Goal: Communication & Community: Participate in discussion

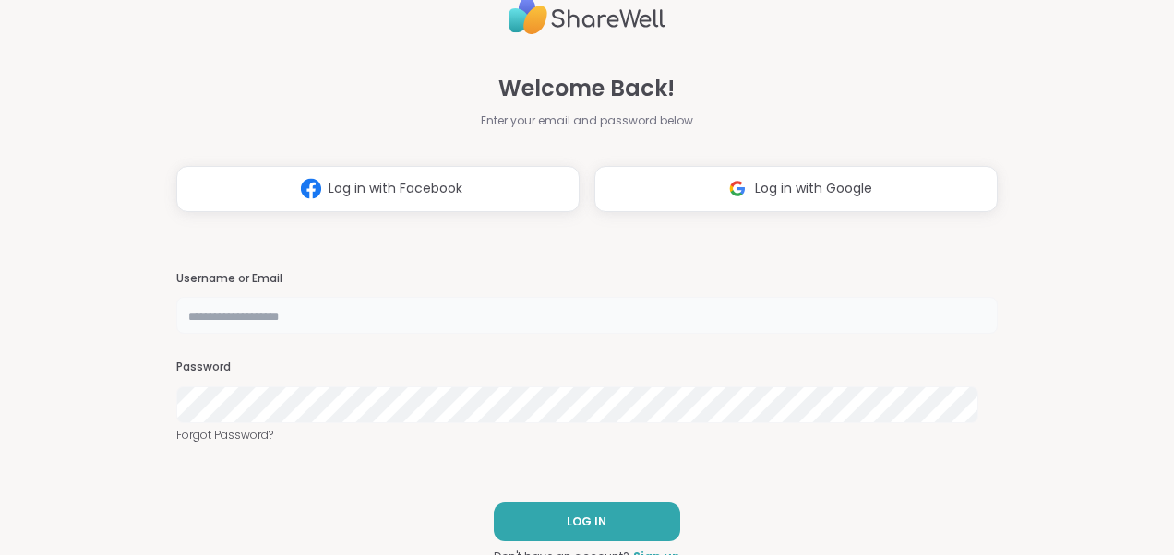
click at [576, 323] on input "text" at bounding box center [586, 315] width 821 height 37
type input "*******"
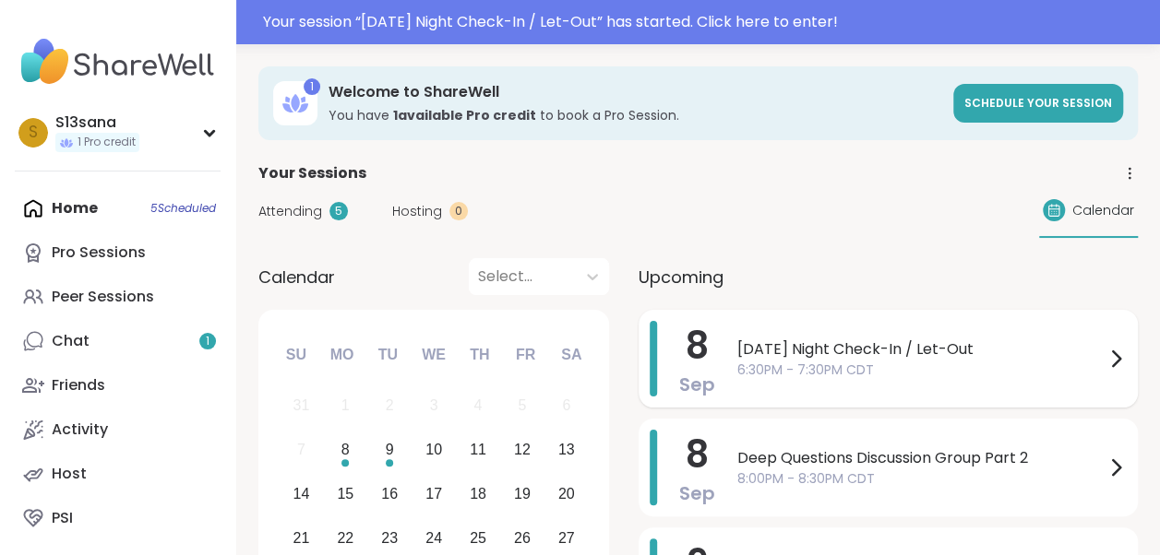
click at [778, 375] on span "6:30PM - 7:30PM CDT" at bounding box center [920, 370] width 367 height 19
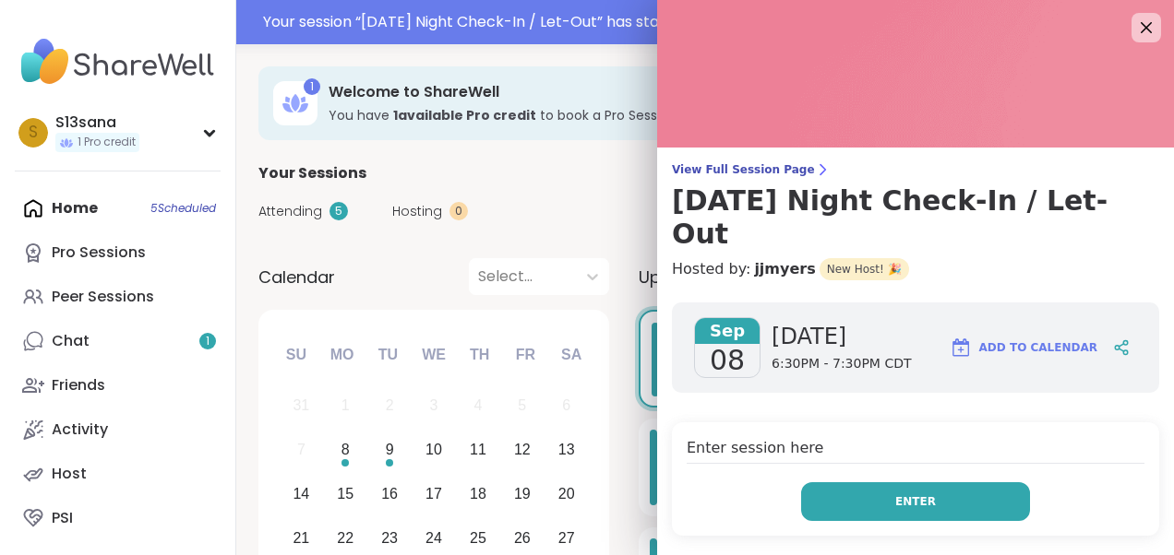
click at [838, 483] on button "Enter" at bounding box center [915, 502] width 229 height 39
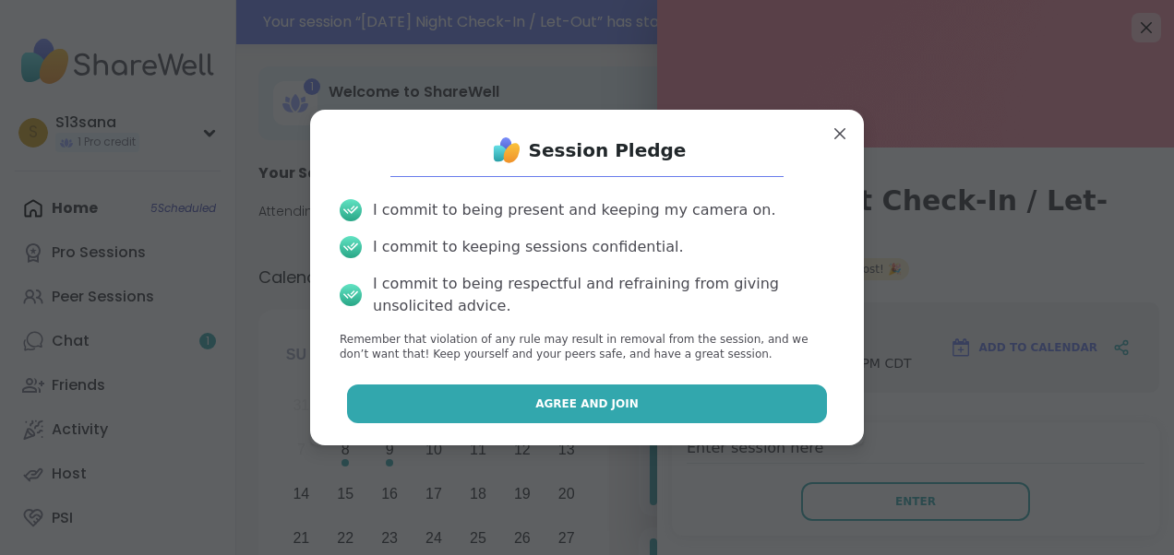
click at [584, 405] on span "Agree and Join" at bounding box center [586, 404] width 103 height 17
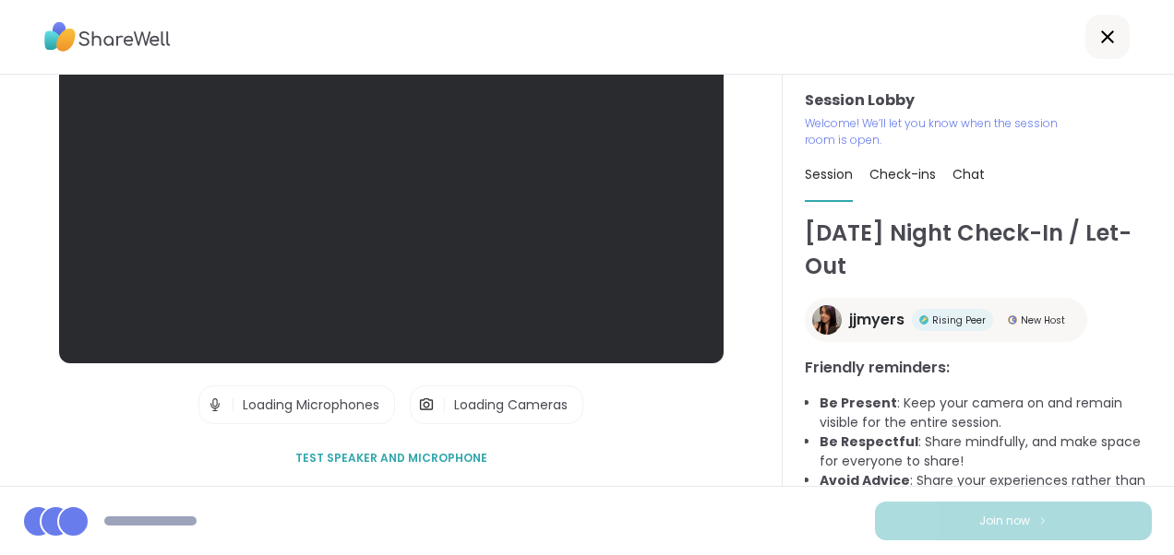
scroll to position [105, 0]
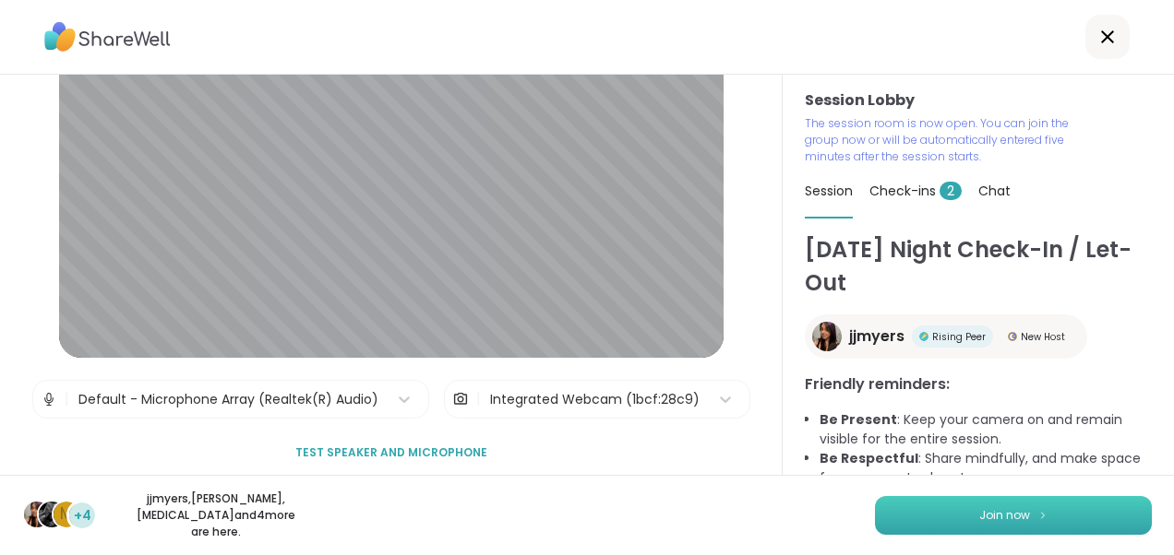
click at [886, 517] on button "Join now" at bounding box center [1013, 515] width 277 height 39
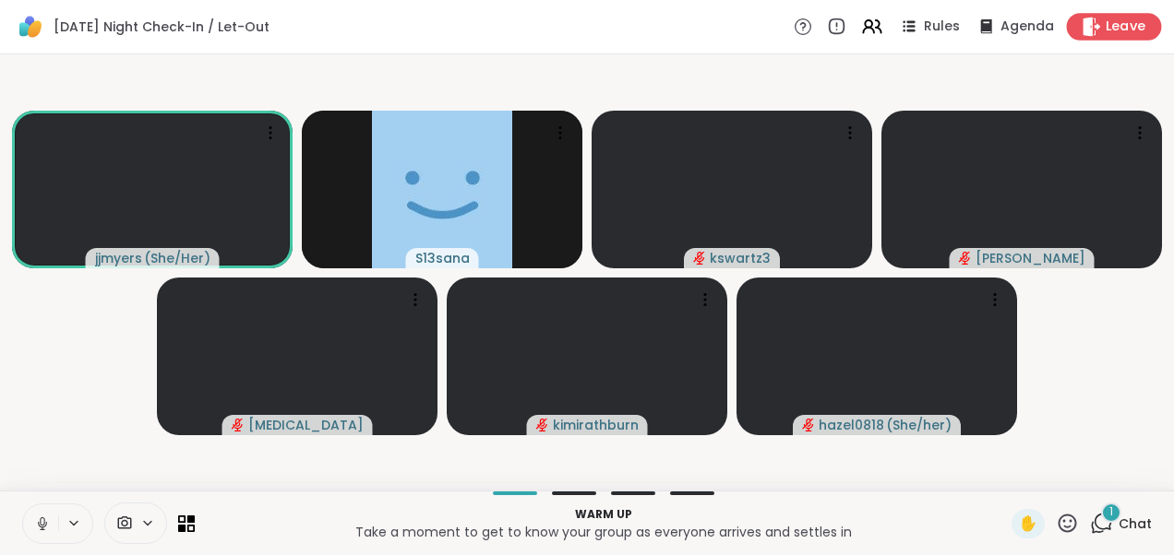
click at [1083, 30] on icon at bounding box center [1092, 26] width 18 height 19
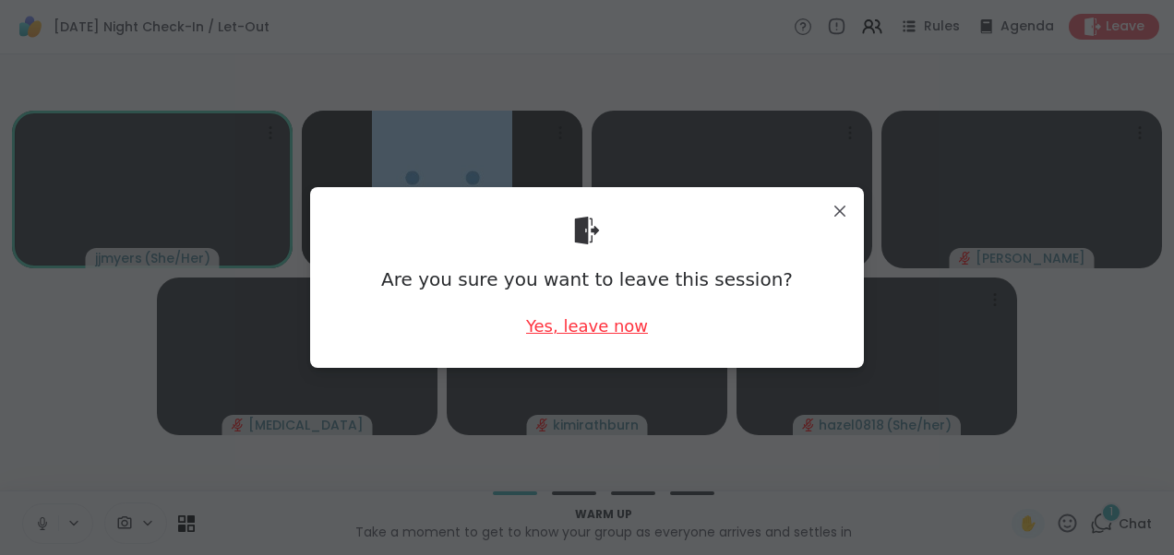
click at [597, 336] on div "Yes, leave now" at bounding box center [587, 326] width 122 height 23
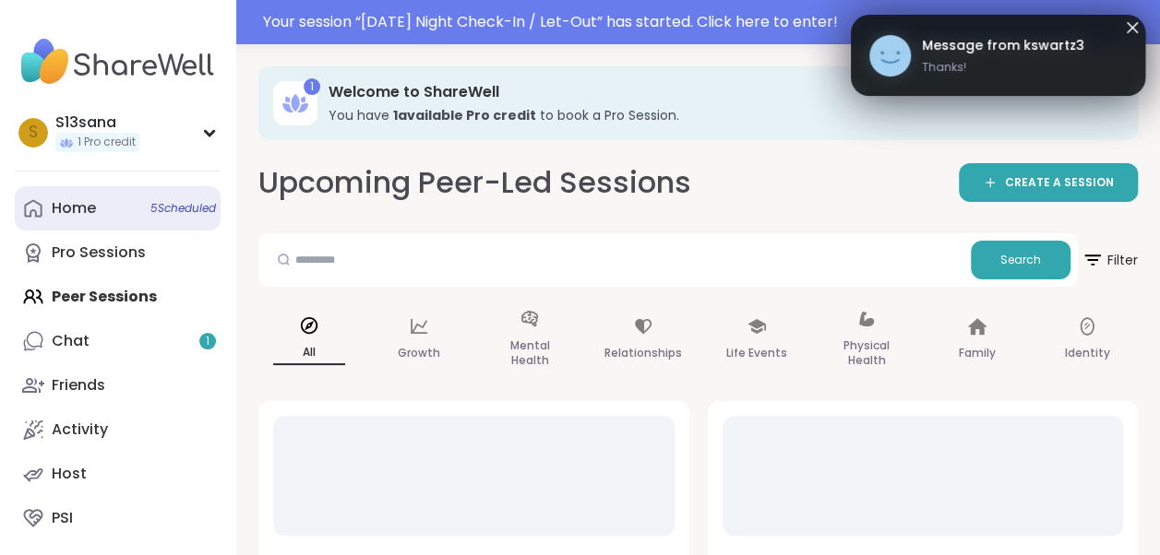
click at [114, 199] on link "Home 5 Scheduled" at bounding box center [118, 208] width 206 height 44
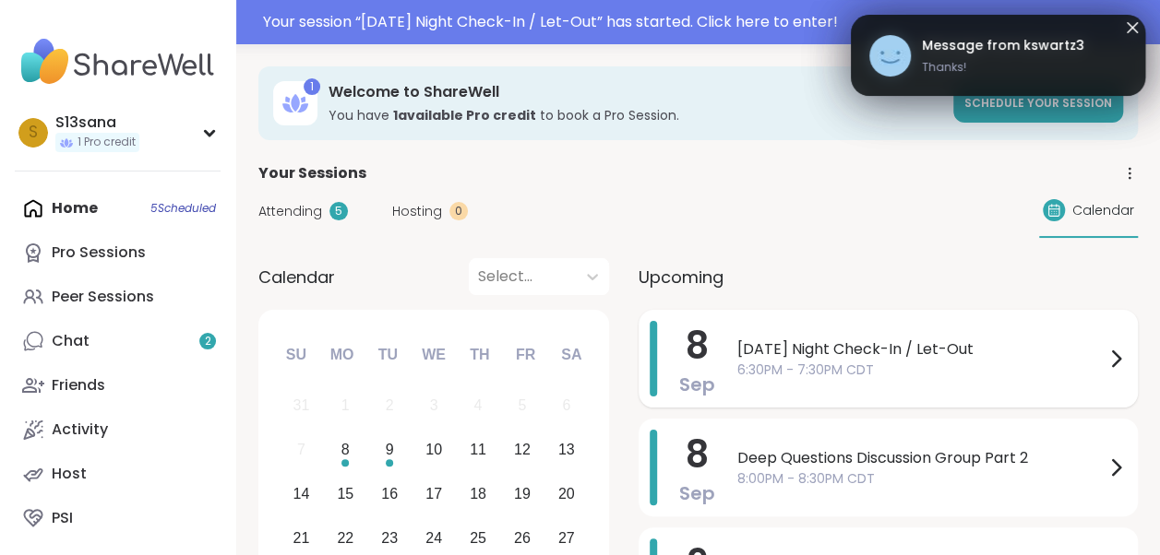
click at [806, 348] on span "[DATE] Night Check-In / Let-Out" at bounding box center [920, 350] width 367 height 22
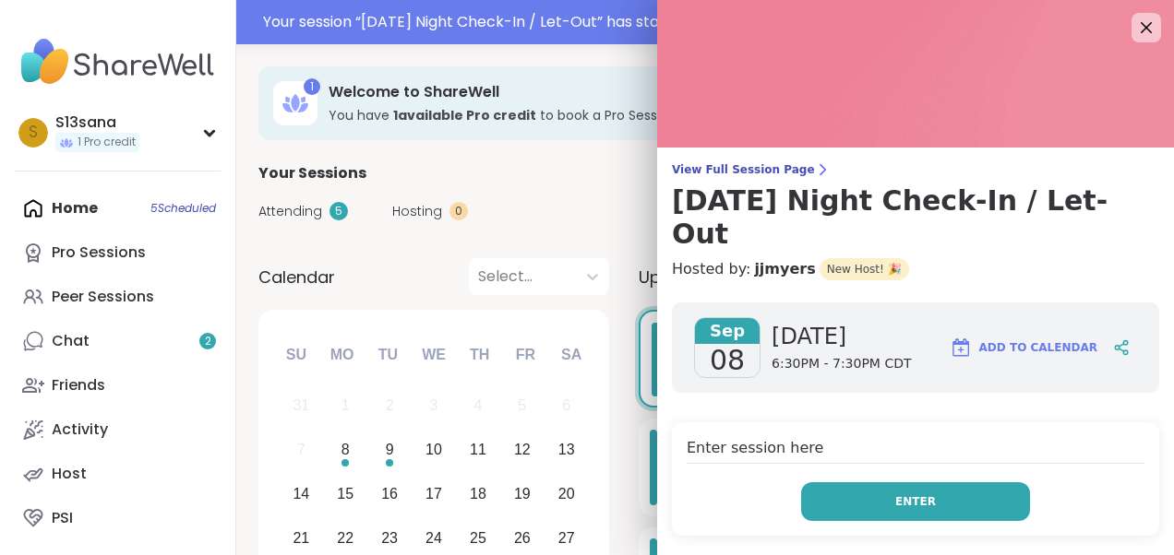
click at [855, 483] on button "Enter" at bounding box center [915, 502] width 229 height 39
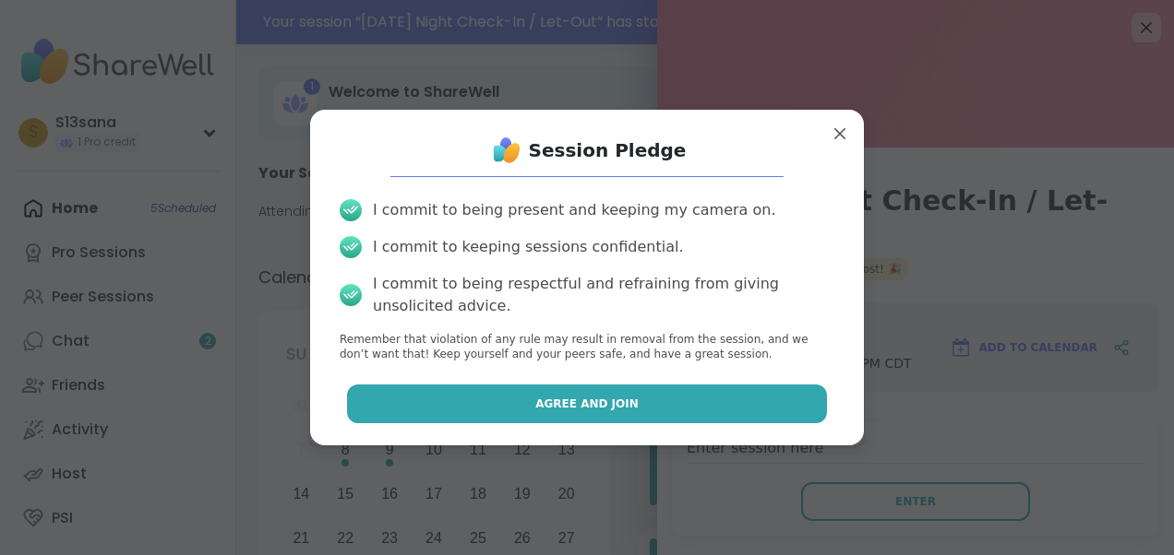
click at [582, 407] on span "Agree and Join" at bounding box center [586, 404] width 103 height 17
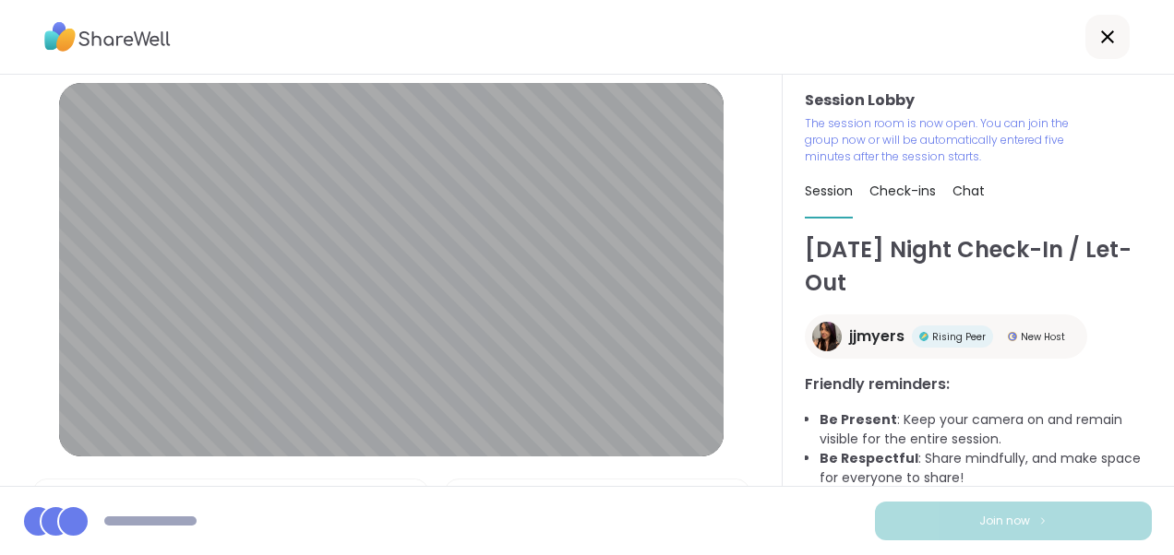
scroll to position [105, 0]
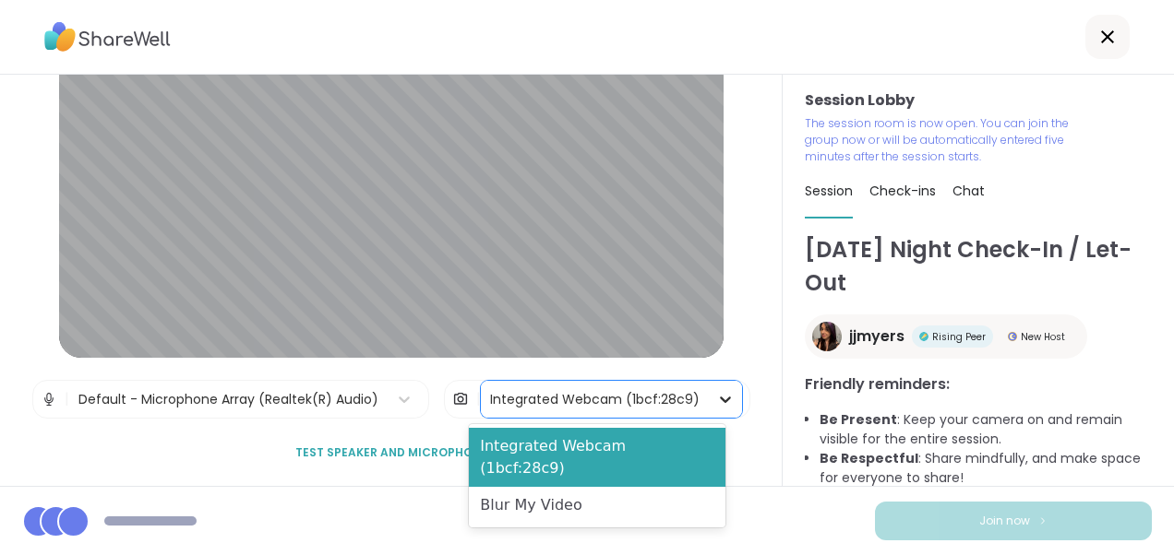
click at [716, 400] on icon at bounding box center [725, 399] width 18 height 18
click at [603, 487] on div "Blur My Video" at bounding box center [597, 505] width 257 height 37
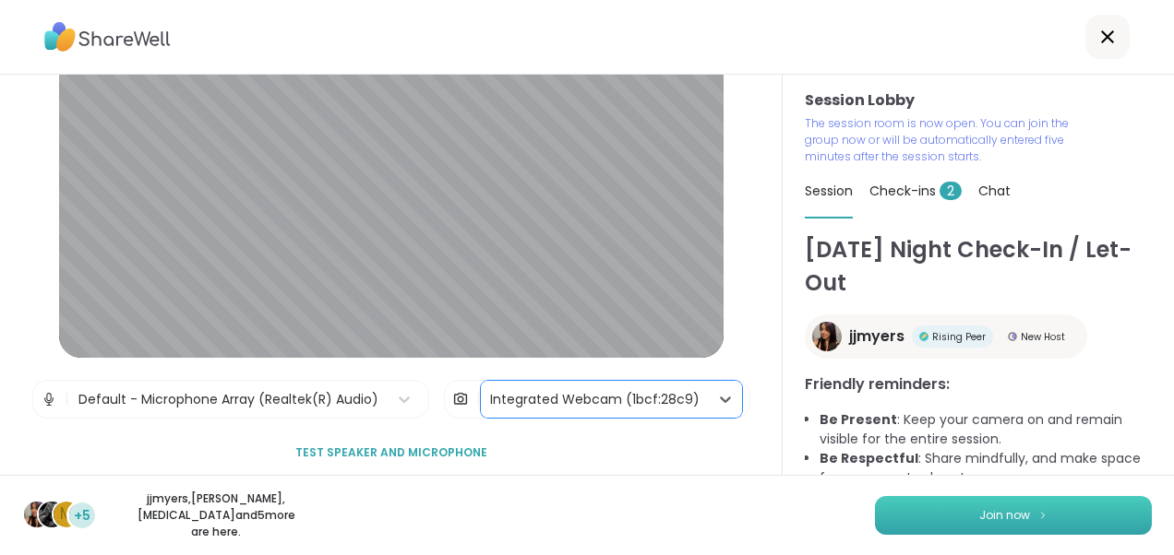
click at [915, 528] on button "Join now" at bounding box center [1013, 515] width 277 height 39
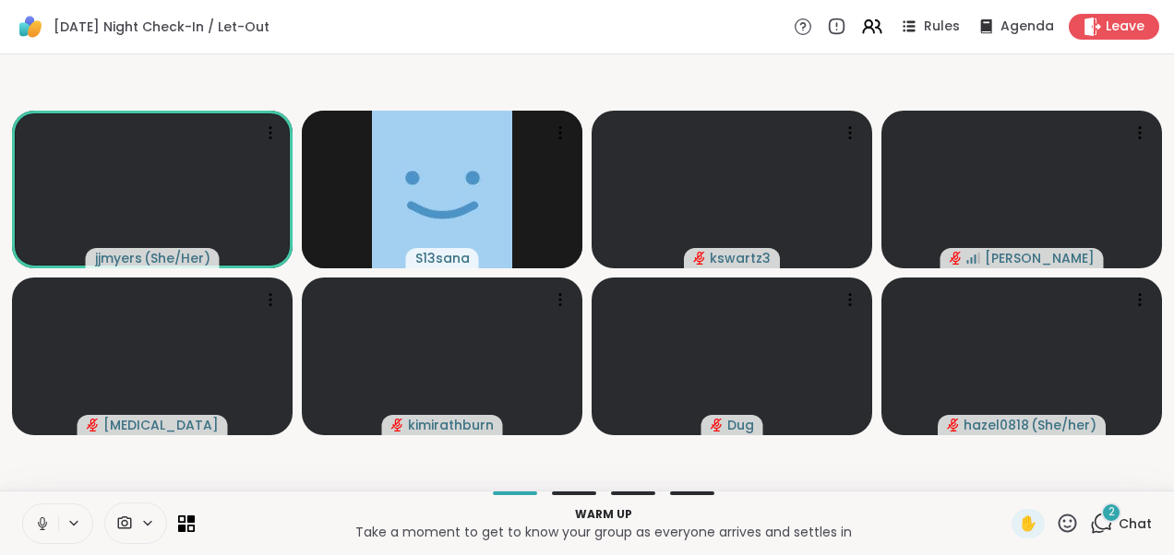
click at [44, 524] on icon at bounding box center [42, 524] width 17 height 17
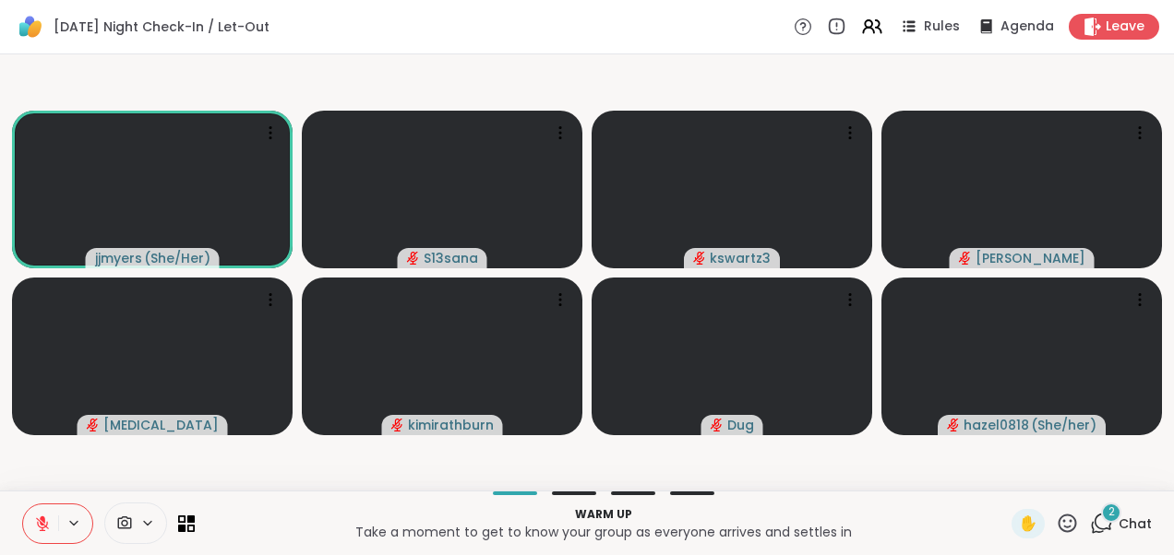
click at [710, 75] on video-player-container "jjmyers ( She/Her ) S13sana kswartz3 [PERSON_NAME][MEDICAL_DATA] Dug hazel0818 …" at bounding box center [587, 273] width 1152 height 422
click at [1101, 521] on div "2" at bounding box center [1111, 513] width 20 height 20
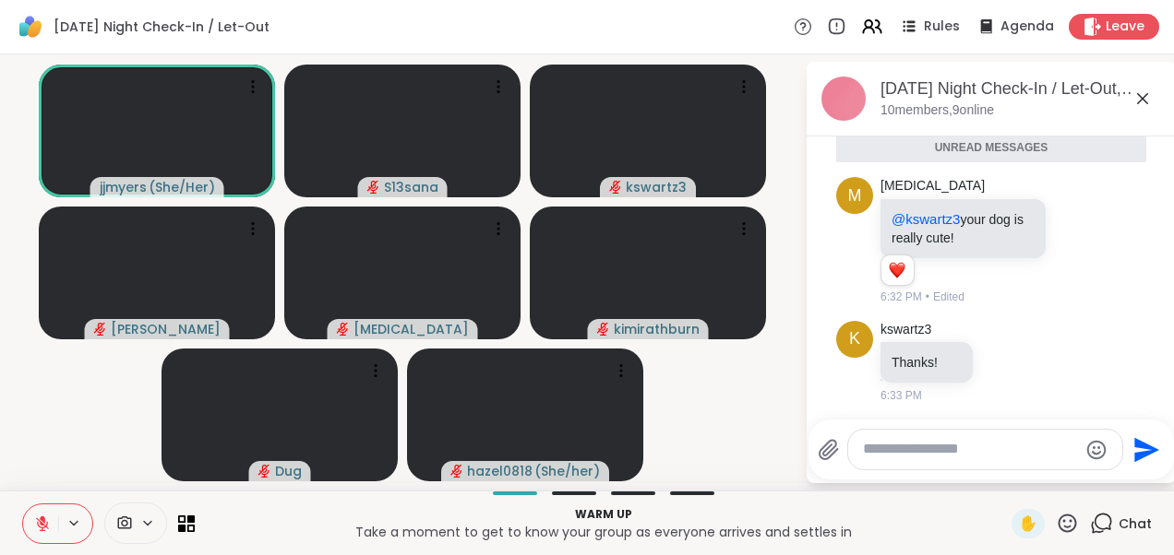
scroll to position [0, 0]
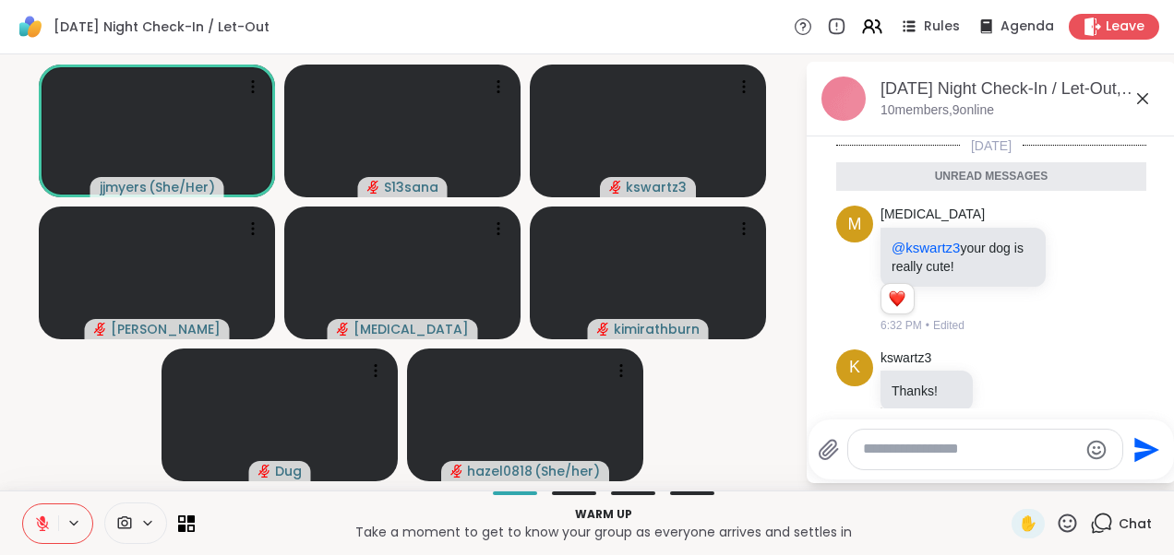
click at [1146, 96] on icon at bounding box center [1142, 99] width 22 height 22
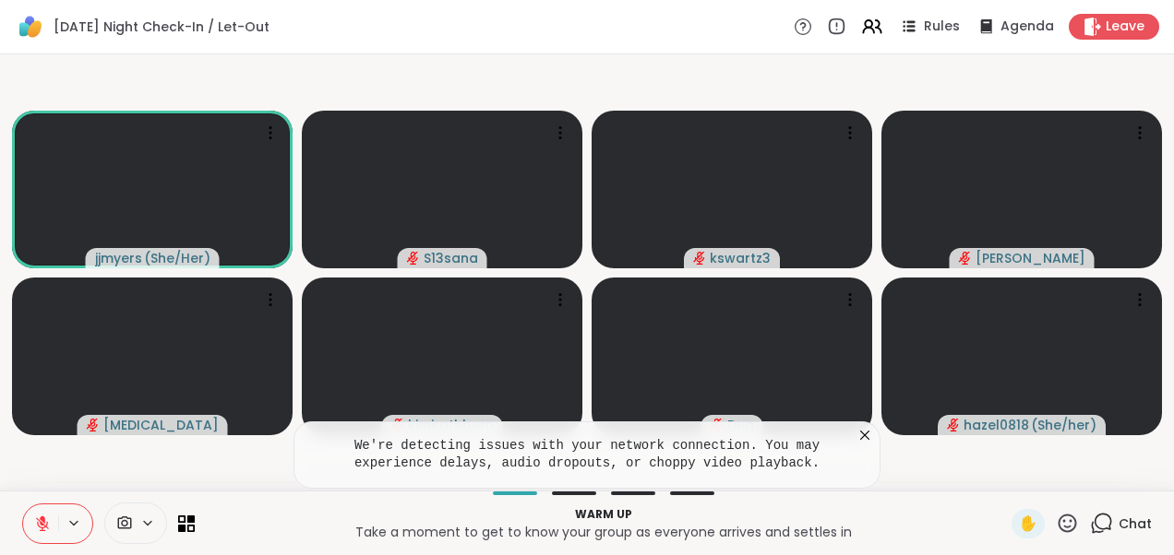
click at [868, 439] on icon at bounding box center [864, 435] width 9 height 9
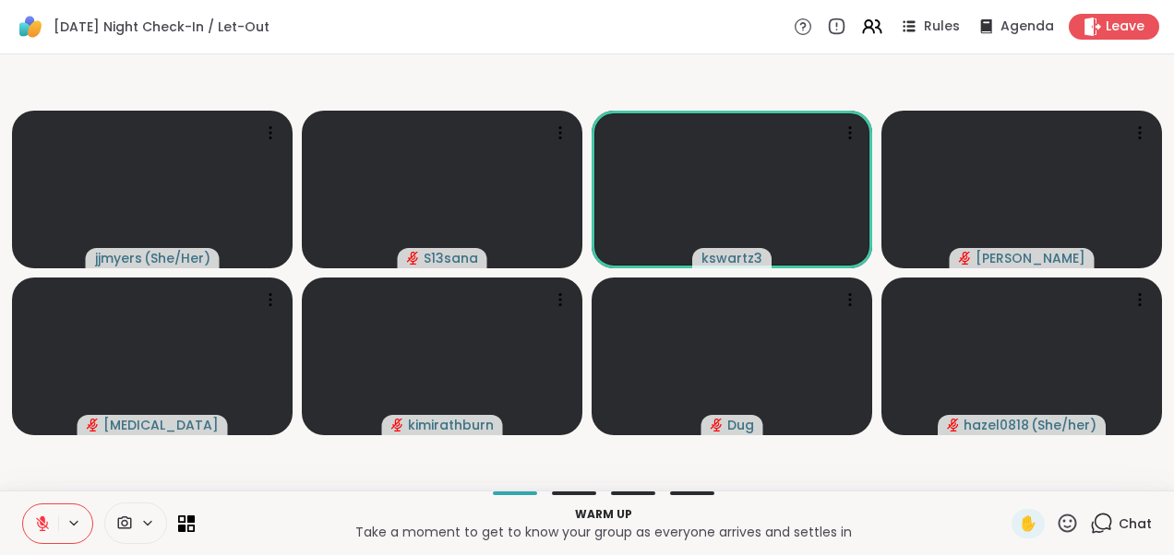
click at [584, 85] on video-player-container "jjmyers ( She/Her ) S13sana kswartz3 [PERSON_NAME][MEDICAL_DATA] Dug hazel0818 …" at bounding box center [587, 273] width 1152 height 422
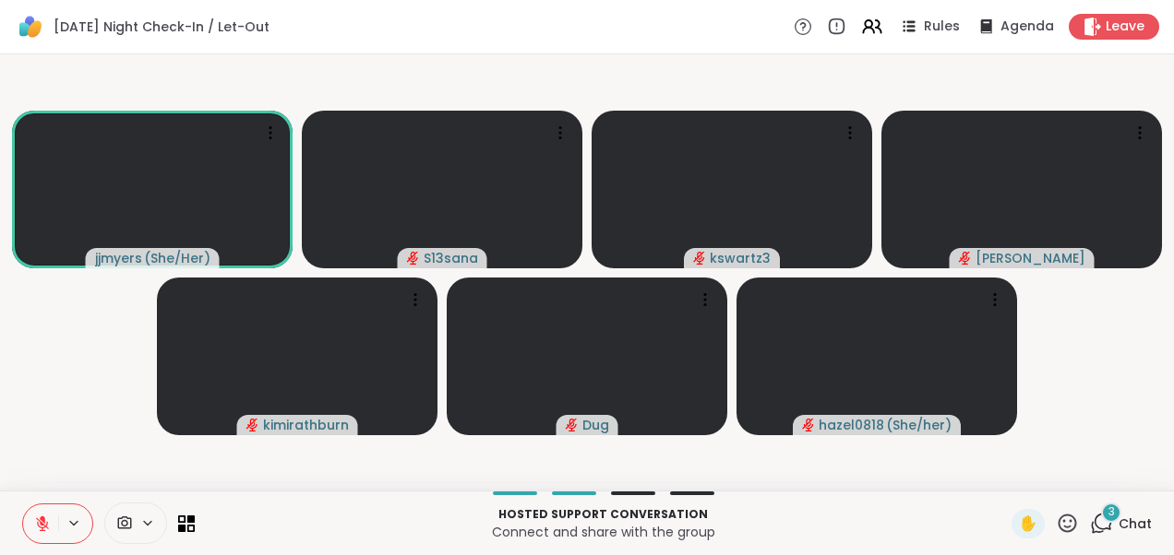
click at [1094, 529] on icon at bounding box center [1103, 522] width 18 height 17
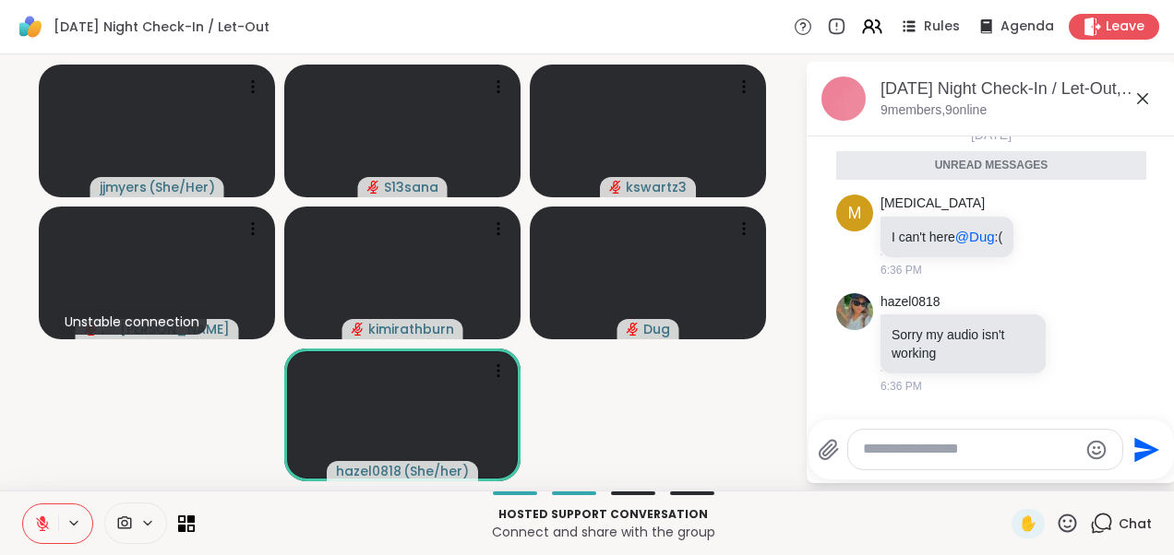
scroll to position [268, 0]
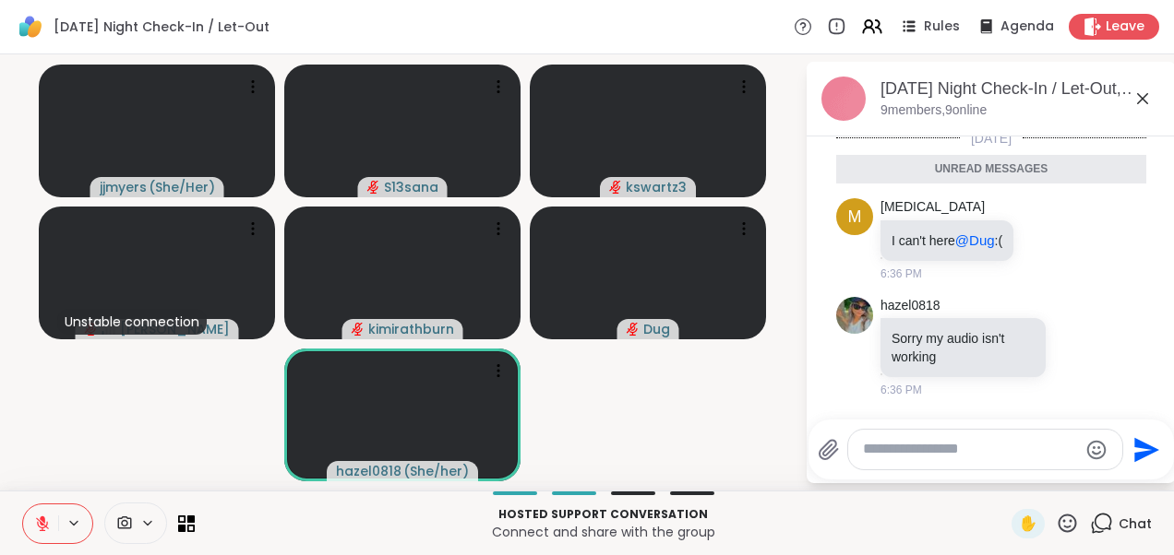
click at [1144, 94] on icon at bounding box center [1142, 99] width 22 height 22
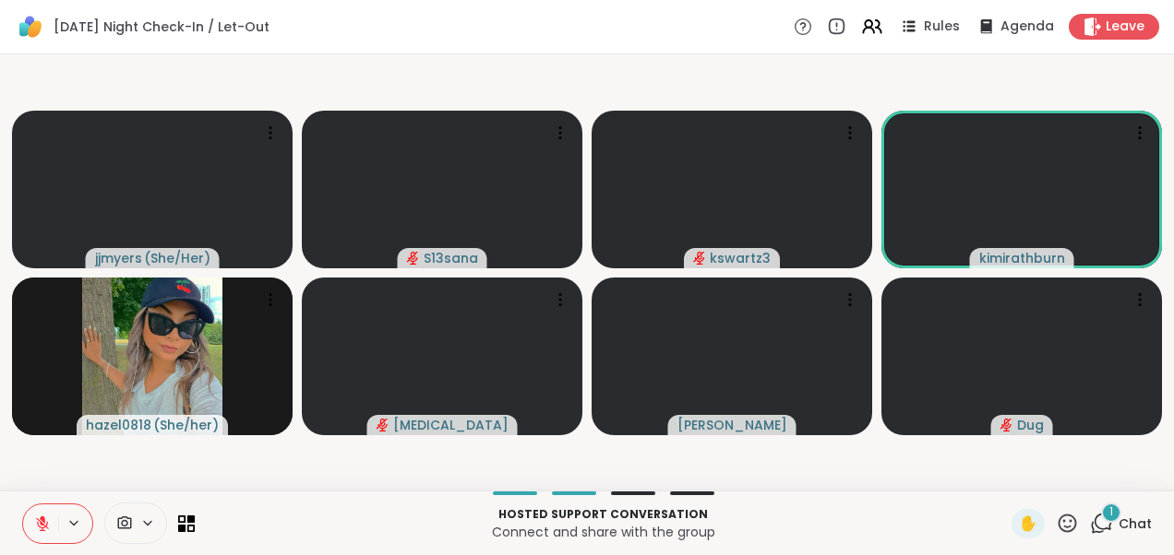
click at [1094, 529] on icon at bounding box center [1103, 522] width 18 height 17
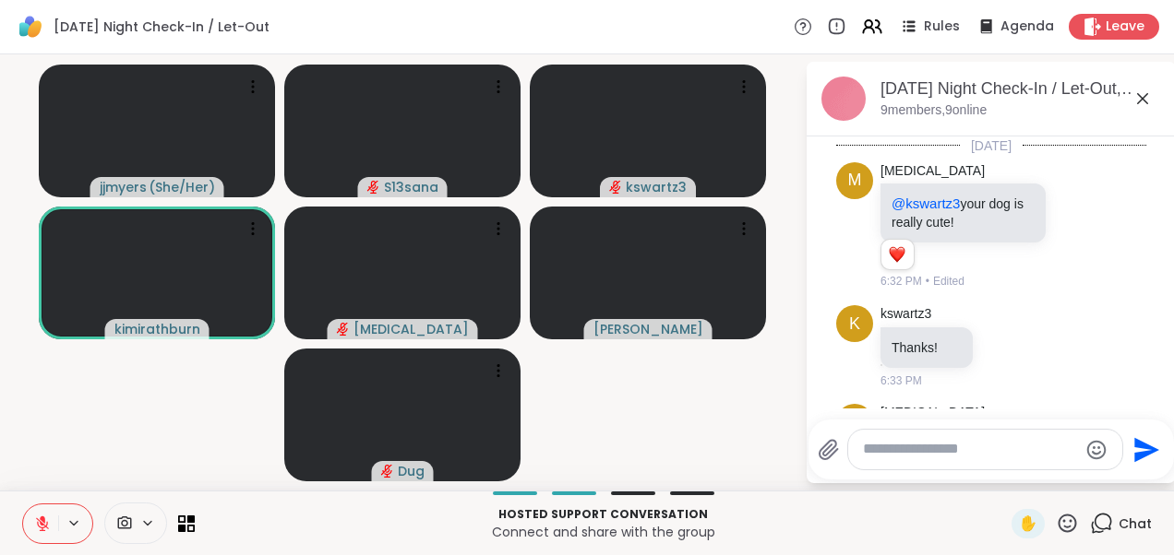
scroll to position [494, 0]
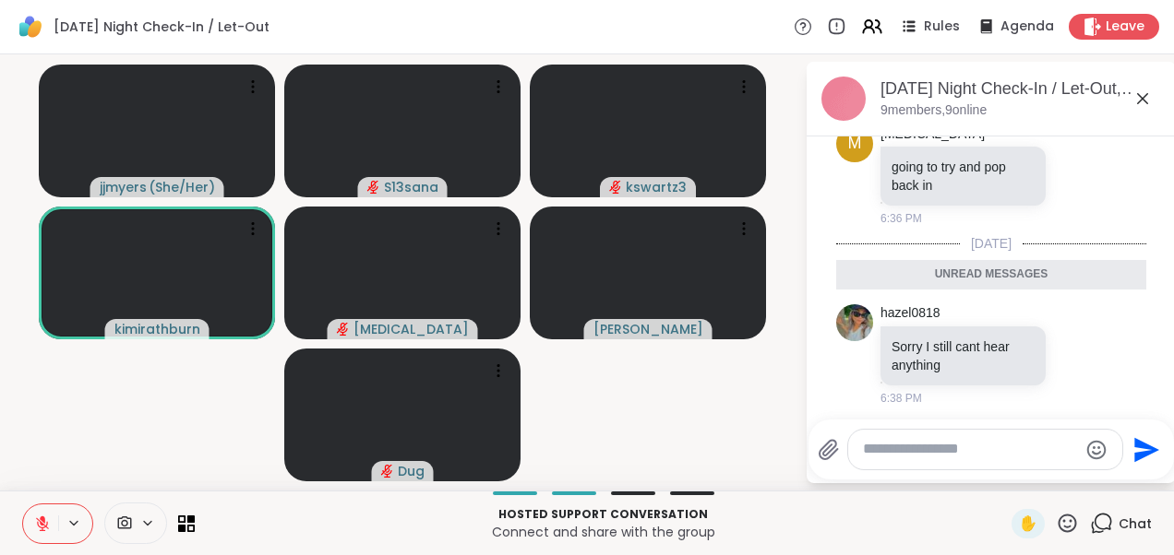
click at [1145, 105] on icon at bounding box center [1142, 99] width 22 height 22
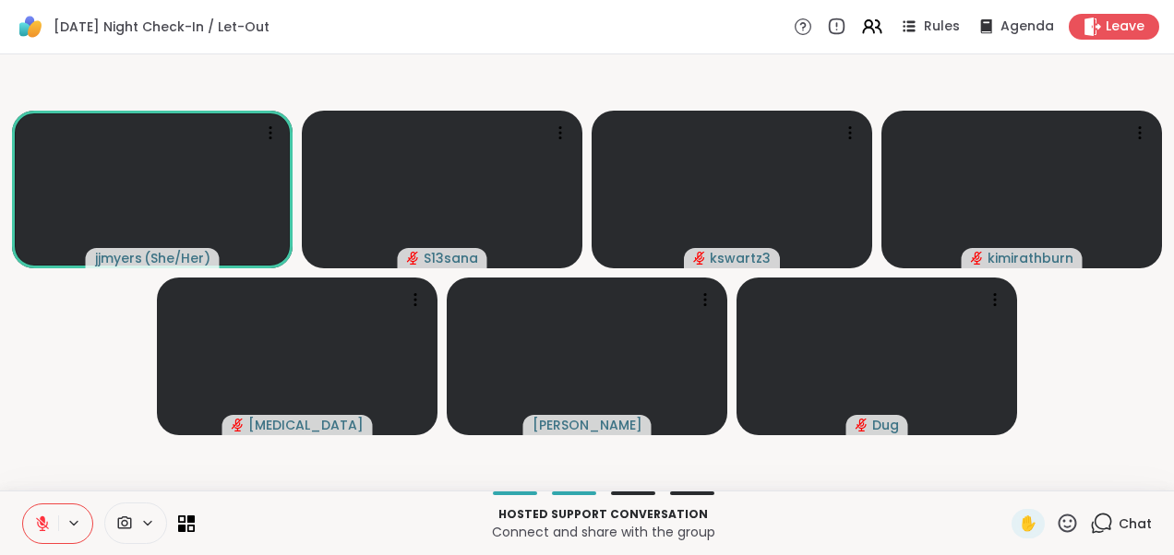
click at [94, 375] on video-player-container "jjmyers ( She/Her ) S13sana kswartz3 kimirathburn [MEDICAL_DATA][PERSON_NAME] D…" at bounding box center [587, 273] width 1152 height 422
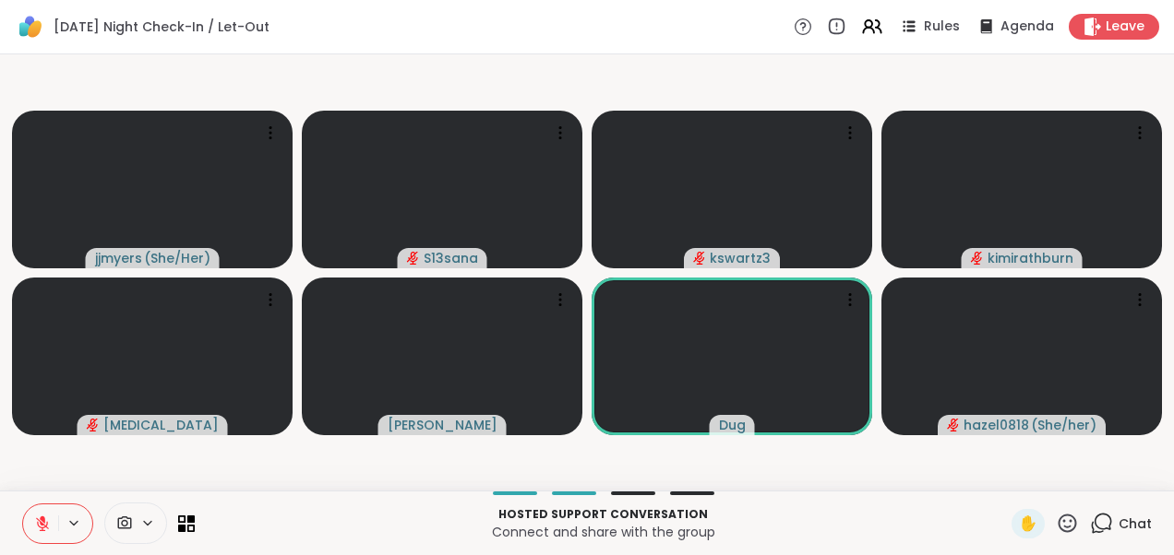
click at [46, 526] on icon at bounding box center [42, 524] width 17 height 17
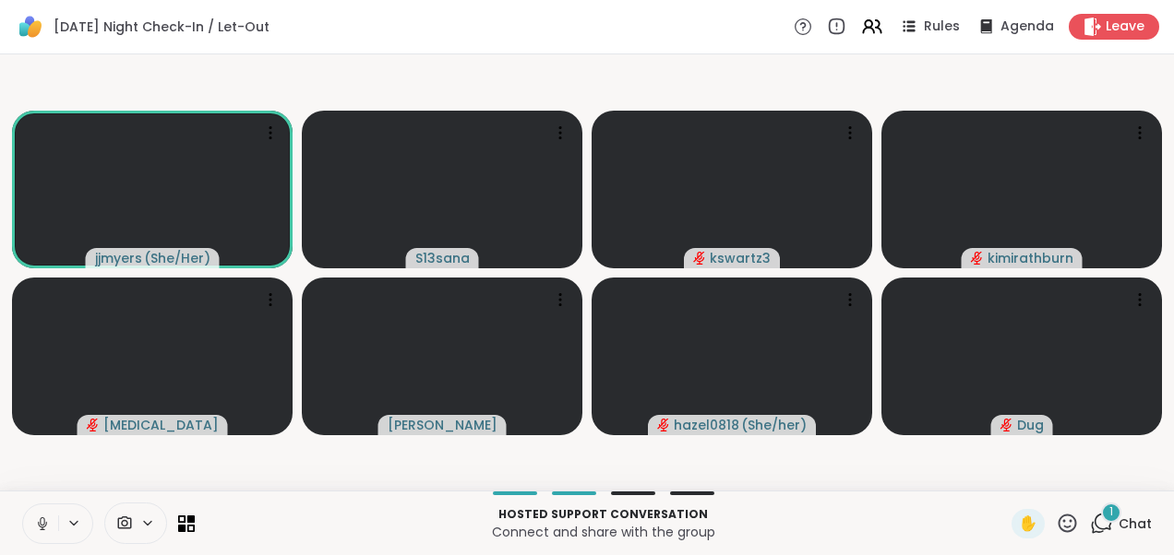
click at [1101, 513] on div "1" at bounding box center [1111, 513] width 20 height 20
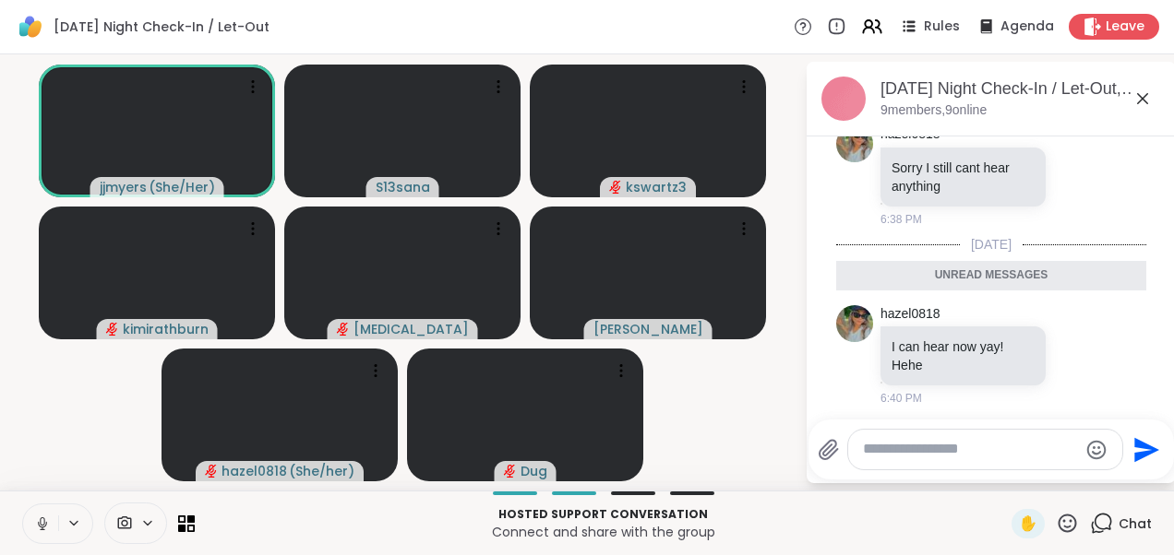
scroll to position [637, 0]
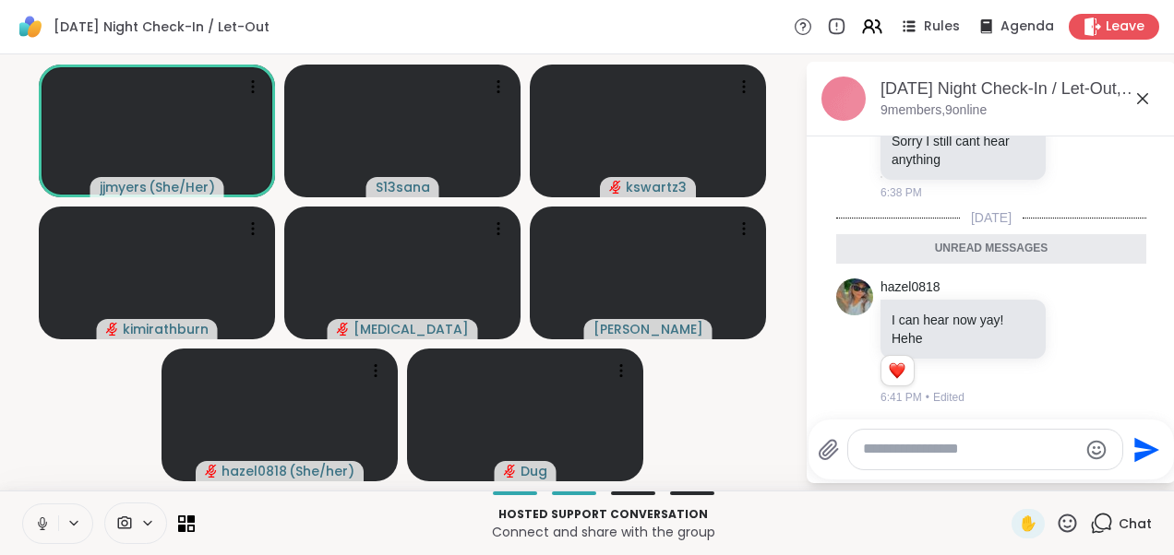
click at [1146, 96] on icon at bounding box center [1142, 99] width 22 height 22
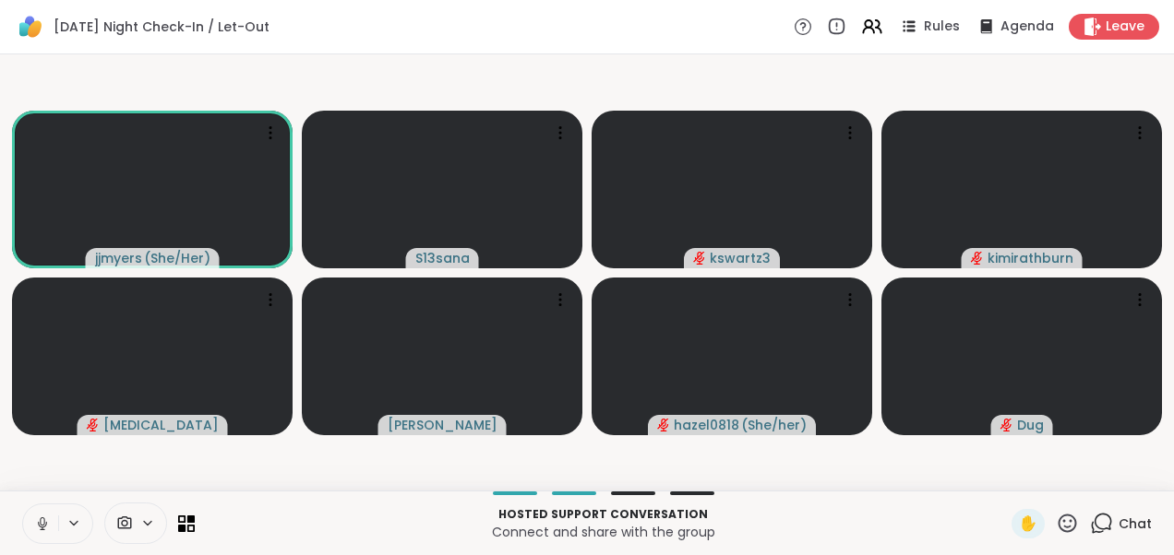
click at [666, 472] on video-player-container "jjmyers ( She/Her ) S13sana kswartz3 [PERSON_NAME][MEDICAL_DATA] hazel0818 ( Sh…" at bounding box center [587, 273] width 1152 height 422
click at [45, 516] on icon at bounding box center [42, 524] width 17 height 17
click at [415, 77] on video-player-container "jjmyers ( She/Her ) S13sana kswartz3 [PERSON_NAME][MEDICAL_DATA] hazel0818 ( Sh…" at bounding box center [587, 273] width 1152 height 422
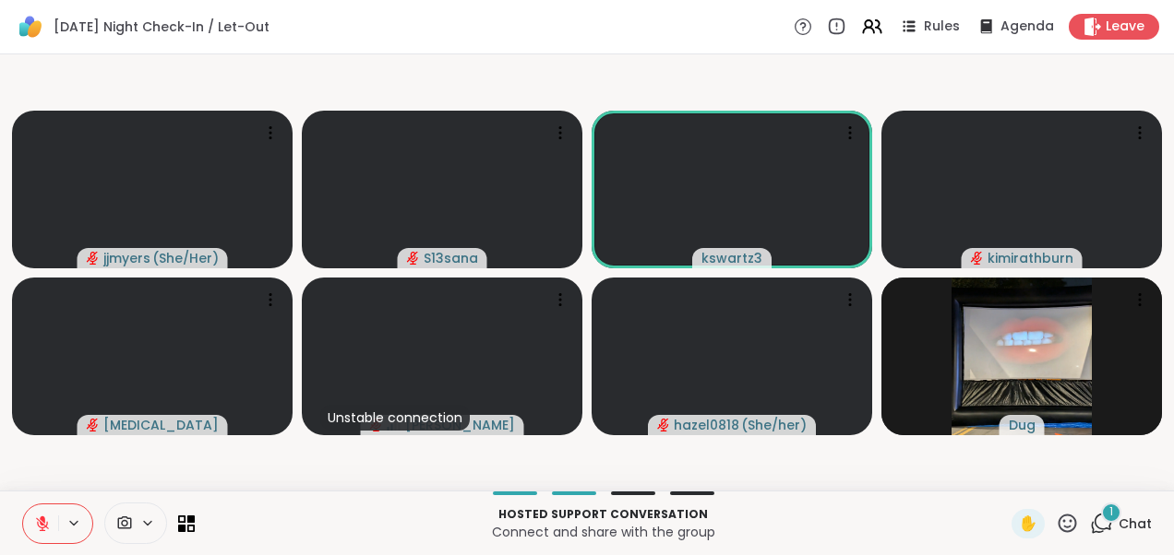
click at [1101, 515] on div "1" at bounding box center [1111, 513] width 20 height 20
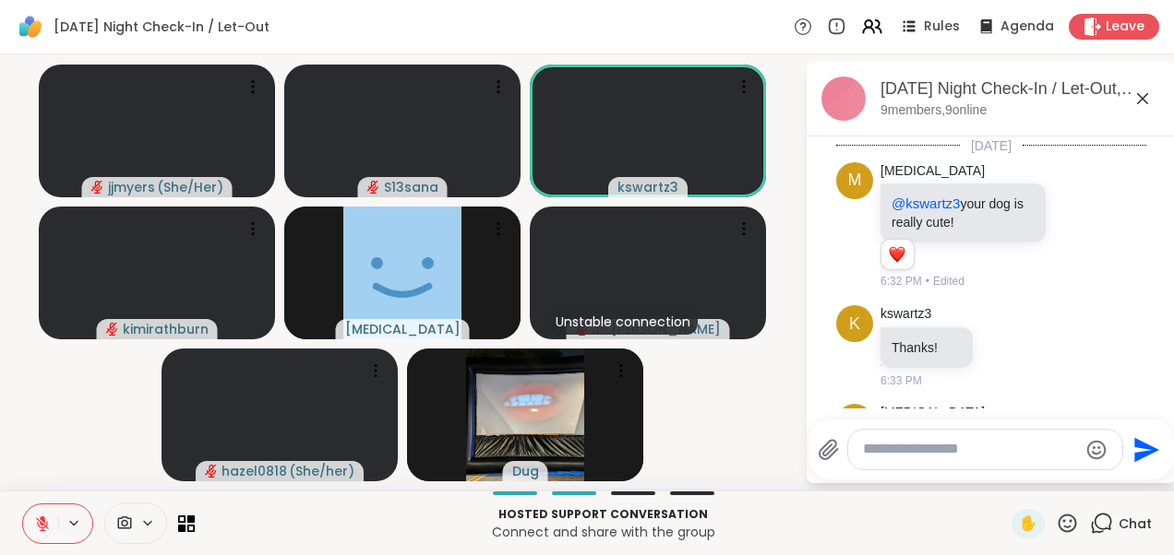
scroll to position [734, 0]
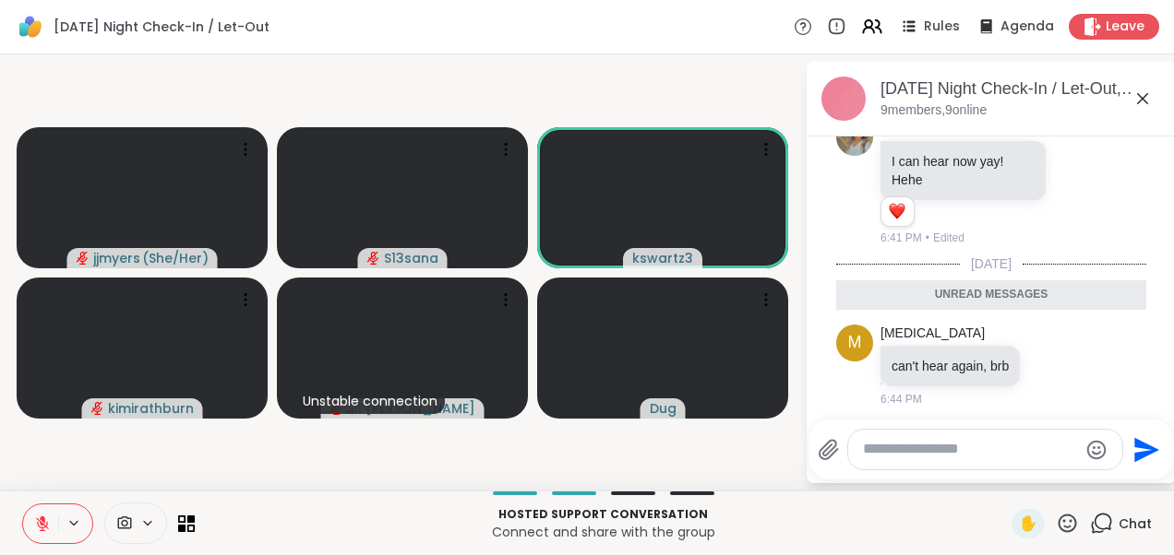
click at [1148, 94] on icon at bounding box center [1142, 99] width 22 height 22
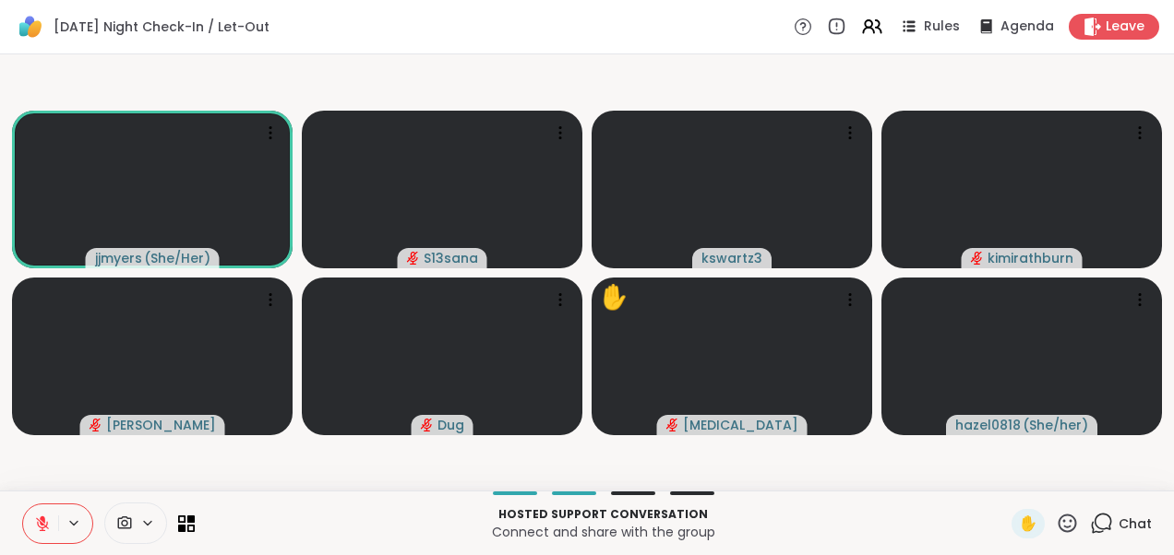
click at [478, 65] on video-player-container "jjmyers ( She/Her ) S13sana kswartz3 kimirathburn Alan_N Dug ✋ [MEDICAL_DATA] h…" at bounding box center [587, 273] width 1152 height 422
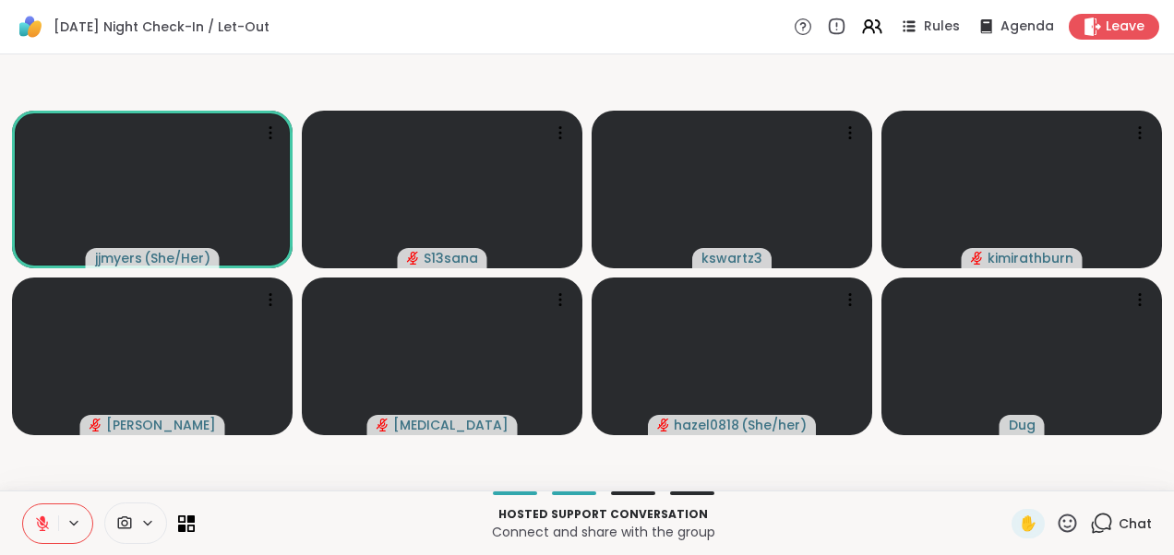
click at [465, 65] on video-player-container "jjmyers ( She/Her ) S13sana kswartz3 kimirathburn Alan_N [MEDICAL_DATA] hazel08…" at bounding box center [587, 273] width 1152 height 422
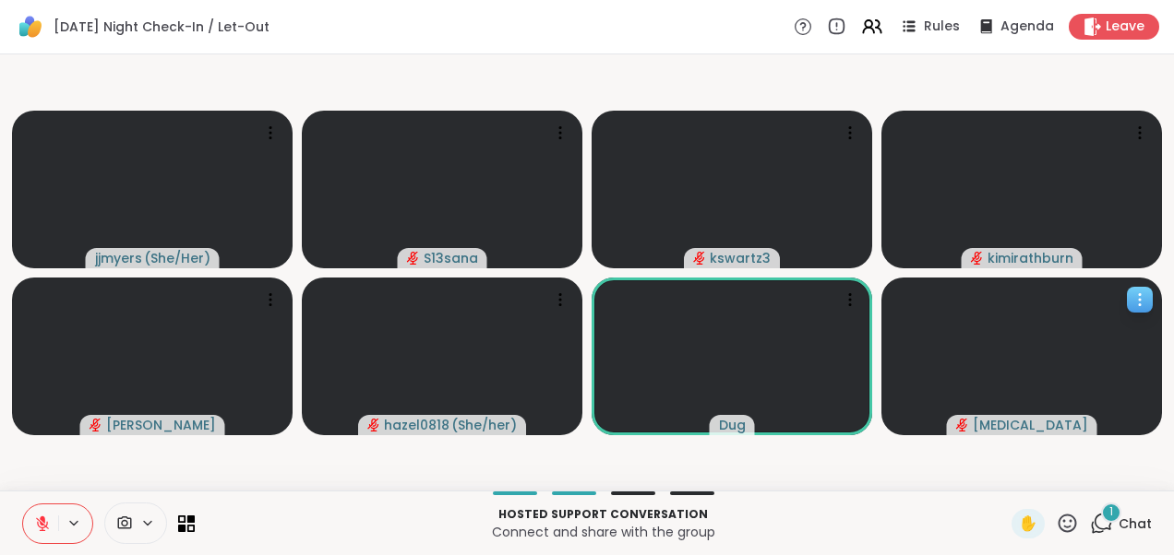
click at [902, 419] on video at bounding box center [1021, 357] width 281 height 158
click at [1122, 526] on span "Chat" at bounding box center [1134, 524] width 33 height 18
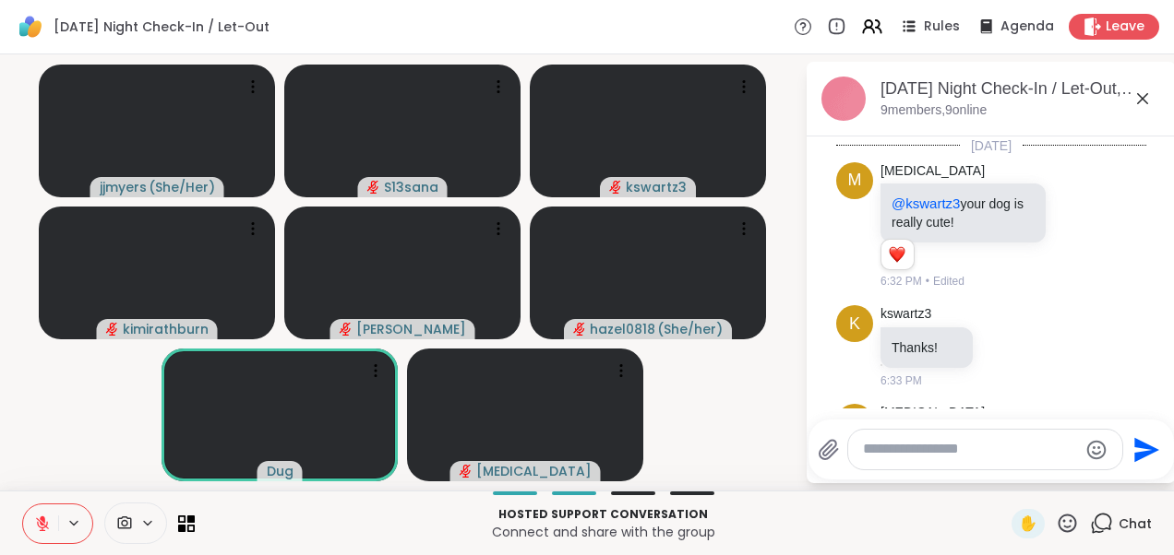
scroll to position [850, 0]
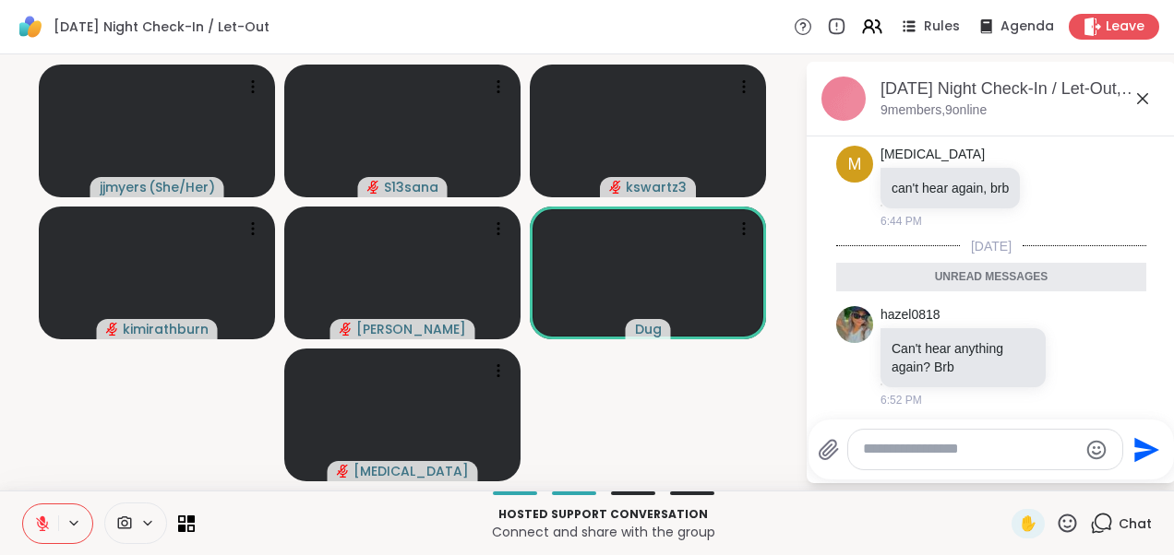
click at [1142, 99] on icon at bounding box center [1142, 98] width 11 height 11
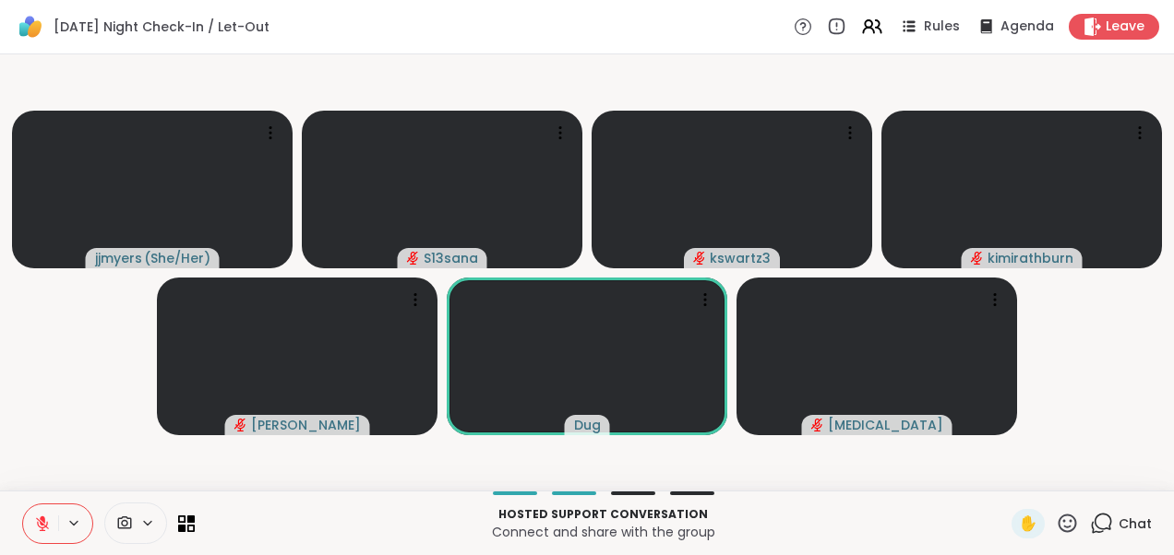
click at [1093, 361] on video-player-container "jjmyers ( She/Her ) S13sana kswartz3 kimirathburn [PERSON_NAME][MEDICAL_DATA]" at bounding box center [587, 273] width 1152 height 422
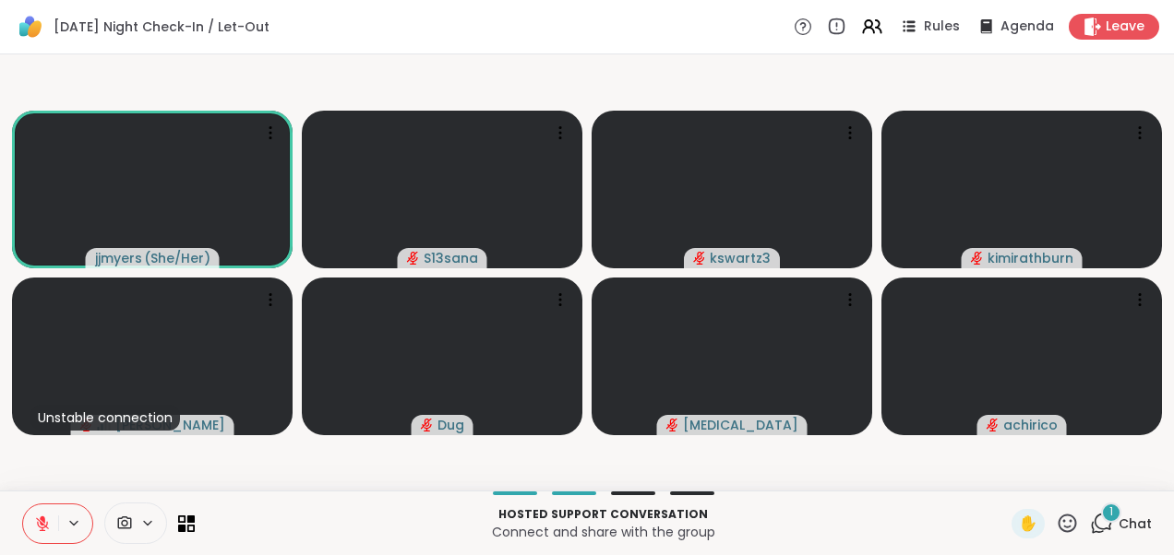
click at [1092, 526] on icon at bounding box center [1101, 523] width 23 height 23
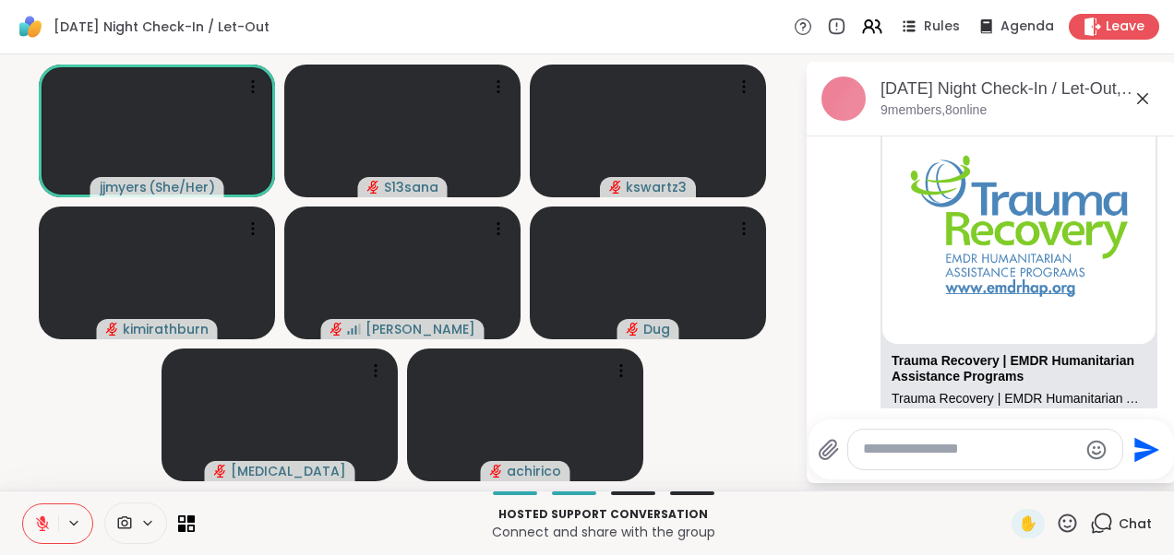
scroll to position [1338, 0]
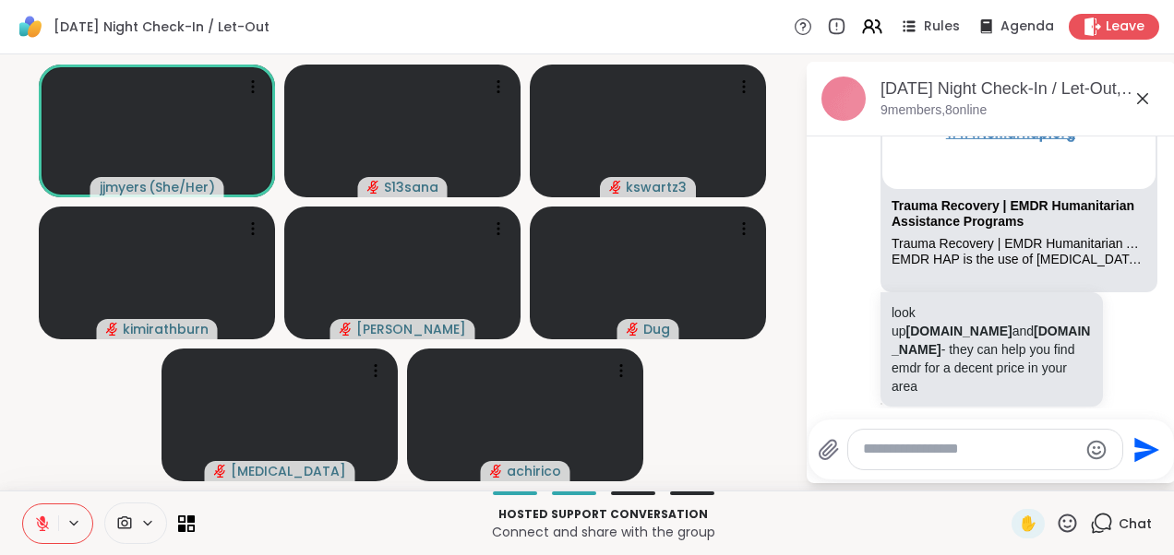
click at [1149, 92] on icon at bounding box center [1142, 99] width 22 height 22
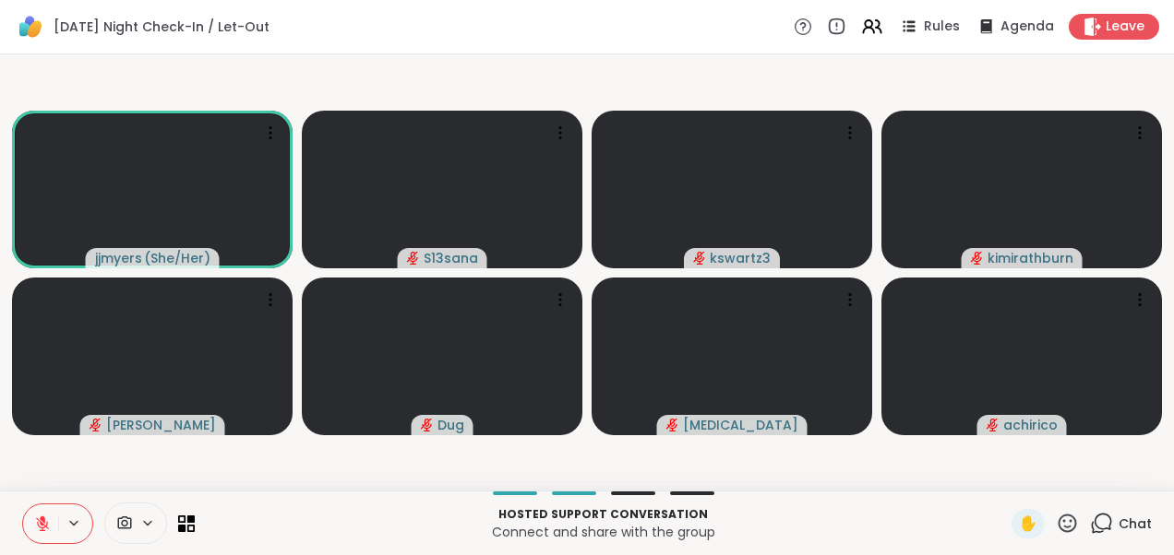
click at [519, 88] on video-player-container "jjmyers ( She/Her ) S13sana kswartz3 kimirathburn Alan_N Dug [MEDICAL_DATA] ach…" at bounding box center [587, 273] width 1152 height 422
click at [330, 78] on video-player-container "jjmyers ( She/Her ) S13sana kswartz3 kimirathburn Alan_N Dug [MEDICAL_DATA] ach…" at bounding box center [587, 273] width 1152 height 422
click at [1090, 525] on icon at bounding box center [1101, 523] width 23 height 23
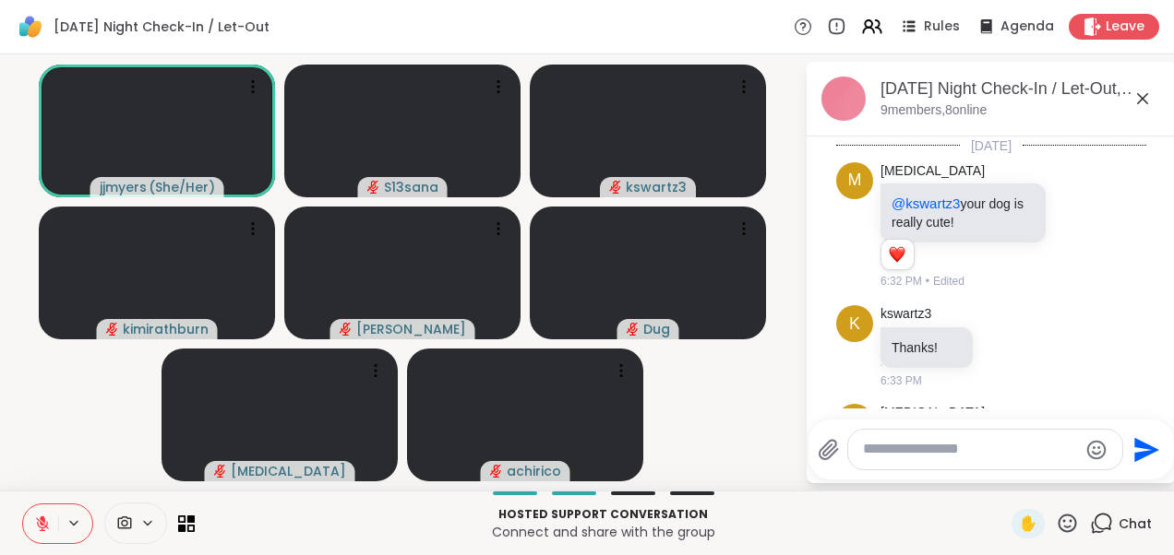
scroll to position [1481, 0]
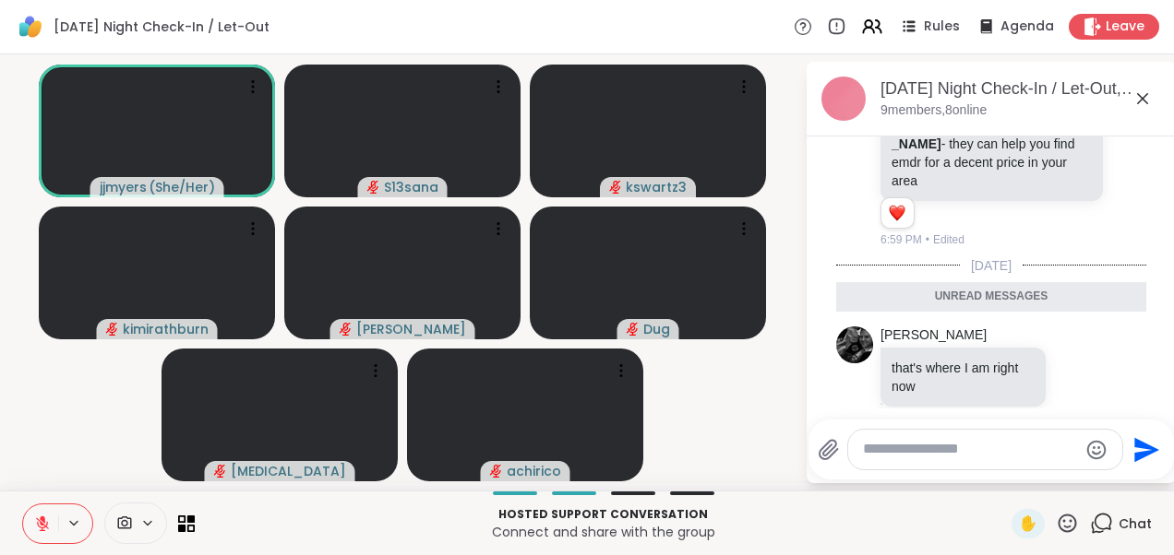
click at [1142, 96] on icon at bounding box center [1142, 99] width 22 height 22
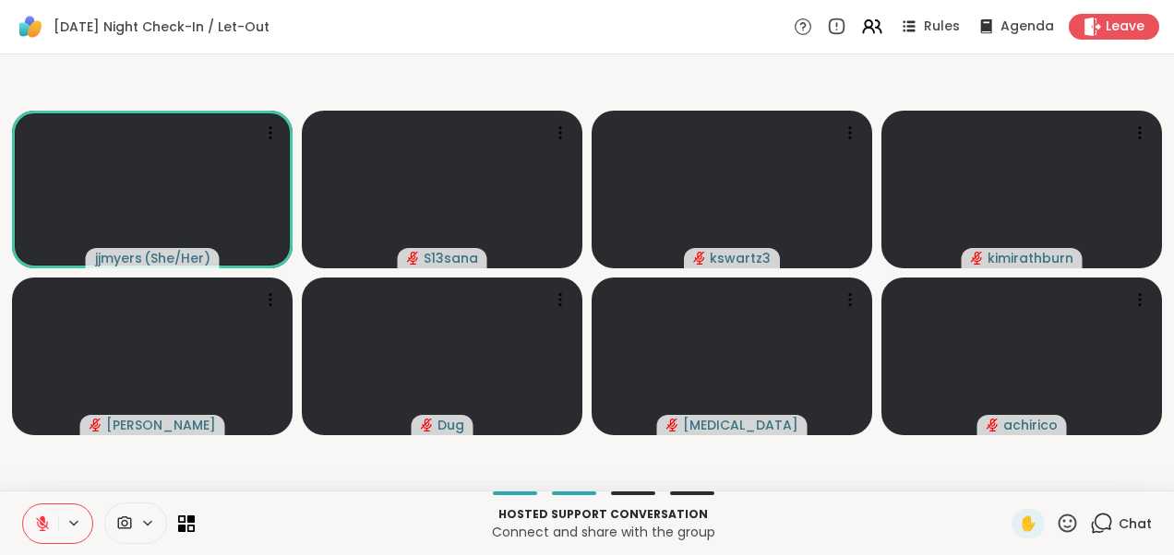
click at [338, 81] on video-player-container "jjmyers ( She/Her ) S13sana kswartz3 kimirathburn Alan_N Dug [MEDICAL_DATA] ach…" at bounding box center [587, 273] width 1152 height 422
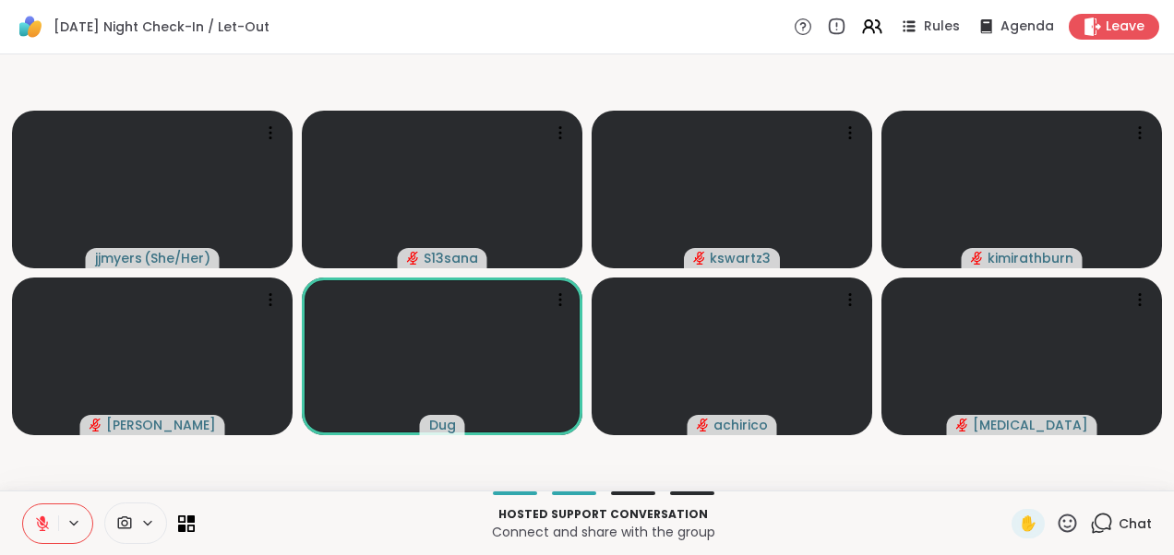
click at [726, 467] on video-player-container "jjmyers ( She/Her ) S13sana kswartz3 kimirathburn Alan_N Dug achirico [MEDICAL_…" at bounding box center [587, 273] width 1152 height 422
click at [789, 461] on video-player-container "jjmyers ( She/Her ) S13sana kswartz3 kimirathburn Alan_N Dug achirico [MEDICAL_…" at bounding box center [587, 273] width 1152 height 422
click at [922, 472] on video-player-container "jjmyers ( She/Her ) S13sana kswartz3 kimirathburn Alan_N Dug achirico [MEDICAL_…" at bounding box center [587, 273] width 1152 height 422
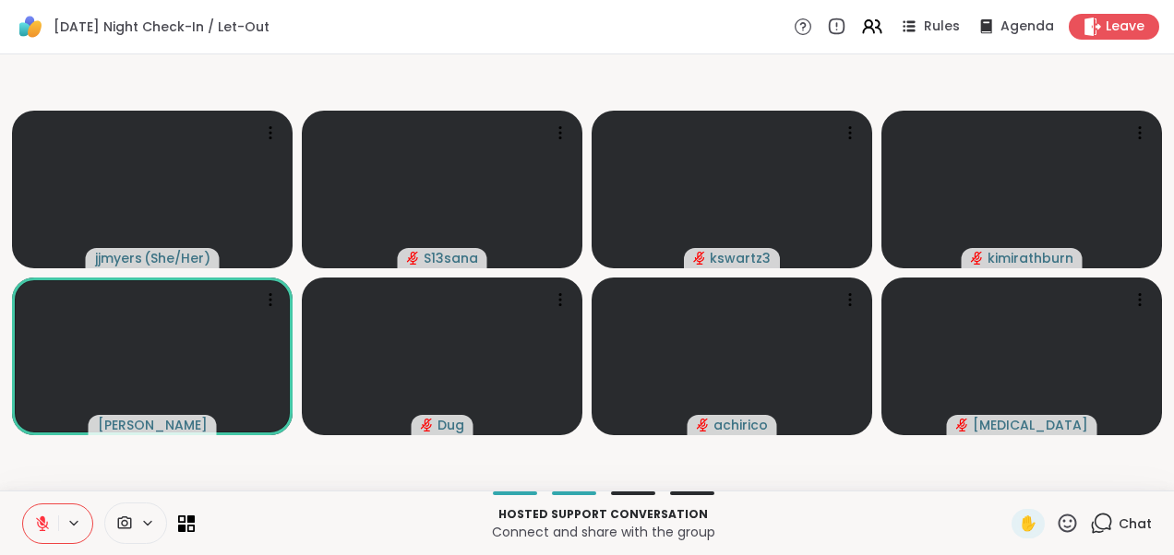
click at [807, 472] on video-player-container "jjmyers ( She/Her ) S13sana kswartz3 kimirathburn Alan_N Dug achirico [MEDICAL_…" at bounding box center [587, 273] width 1152 height 422
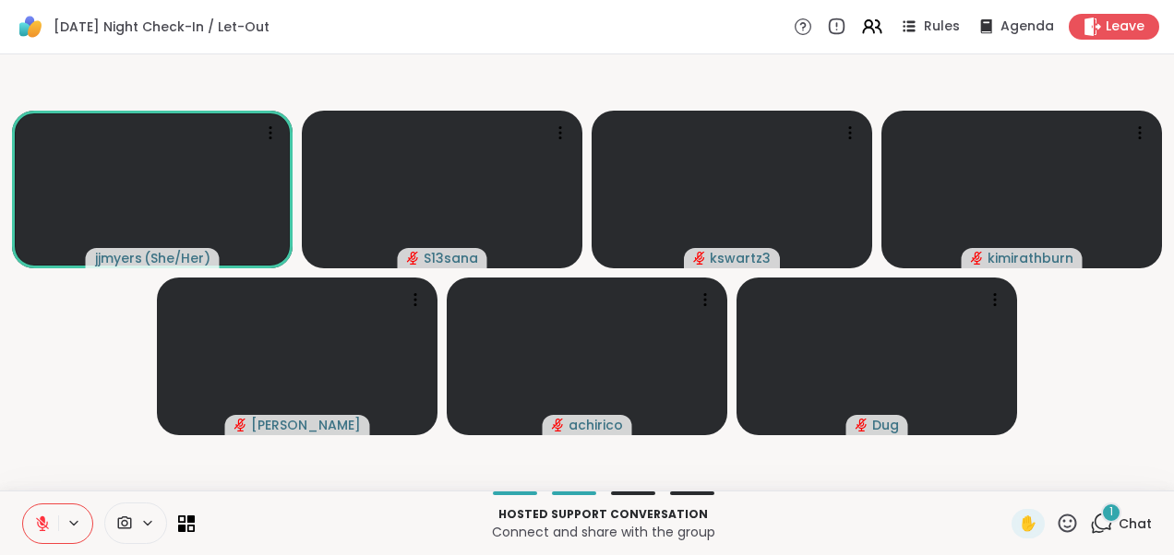
click at [1091, 523] on icon at bounding box center [1101, 523] width 23 height 23
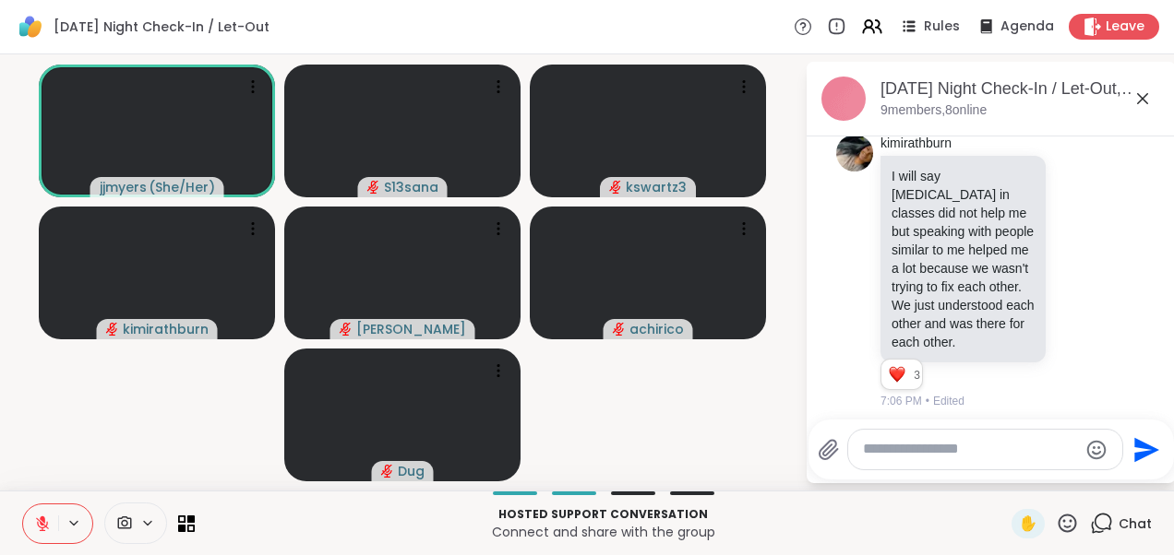
scroll to position [1700, 0]
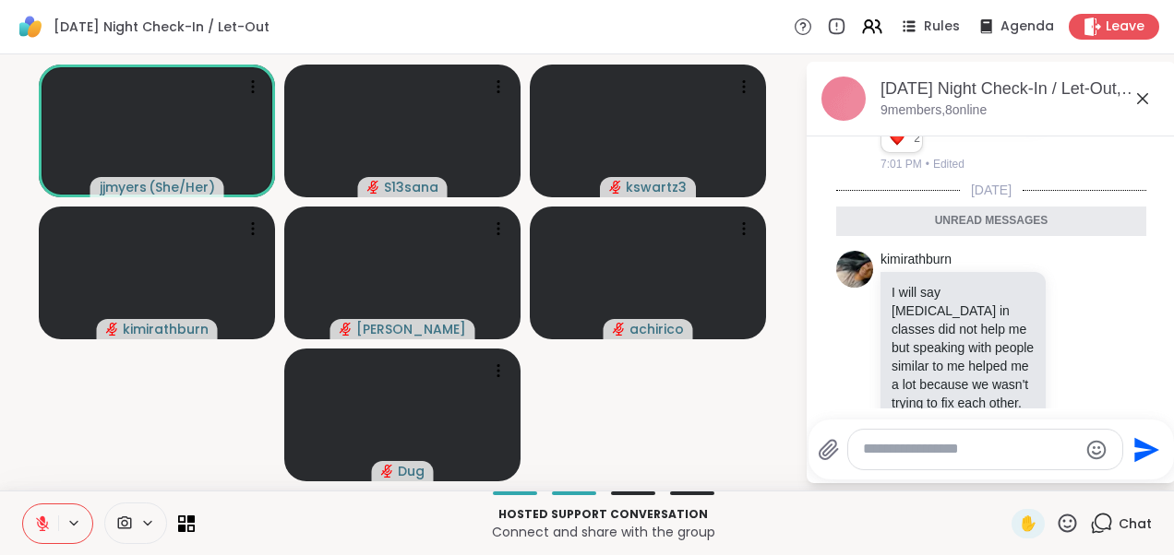
click at [1137, 100] on icon at bounding box center [1142, 99] width 22 height 22
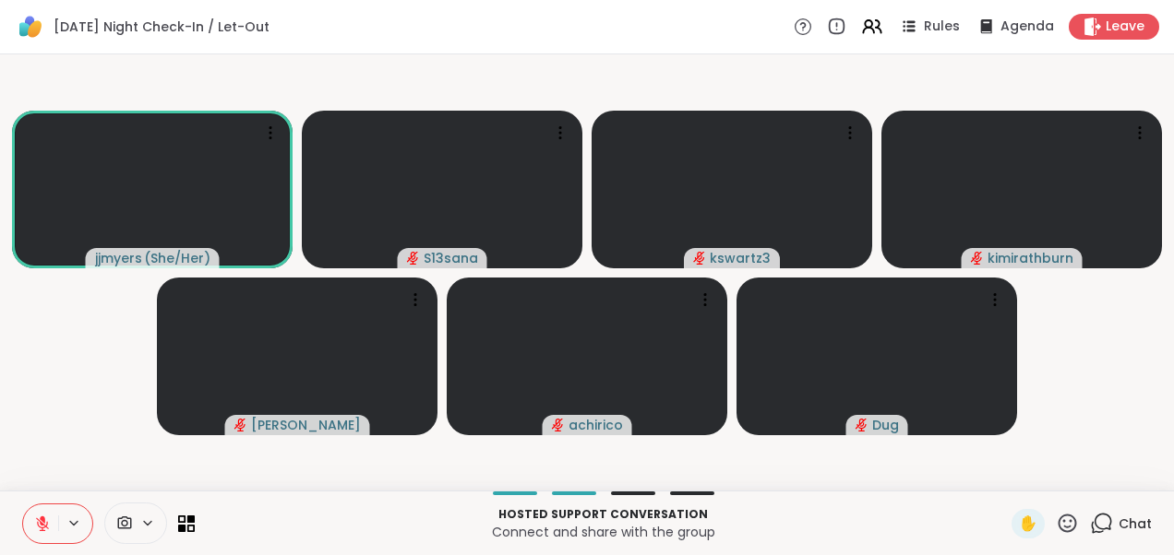
click at [120, 390] on video-player-container "jjmyers ( She/Her ) S13sana kswartz3 kimirathburn Alan_N achirico Dug" at bounding box center [587, 273] width 1152 height 422
click at [1019, 519] on span "✋" at bounding box center [1028, 524] width 18 height 22
click at [42, 522] on icon at bounding box center [42, 524] width 17 height 17
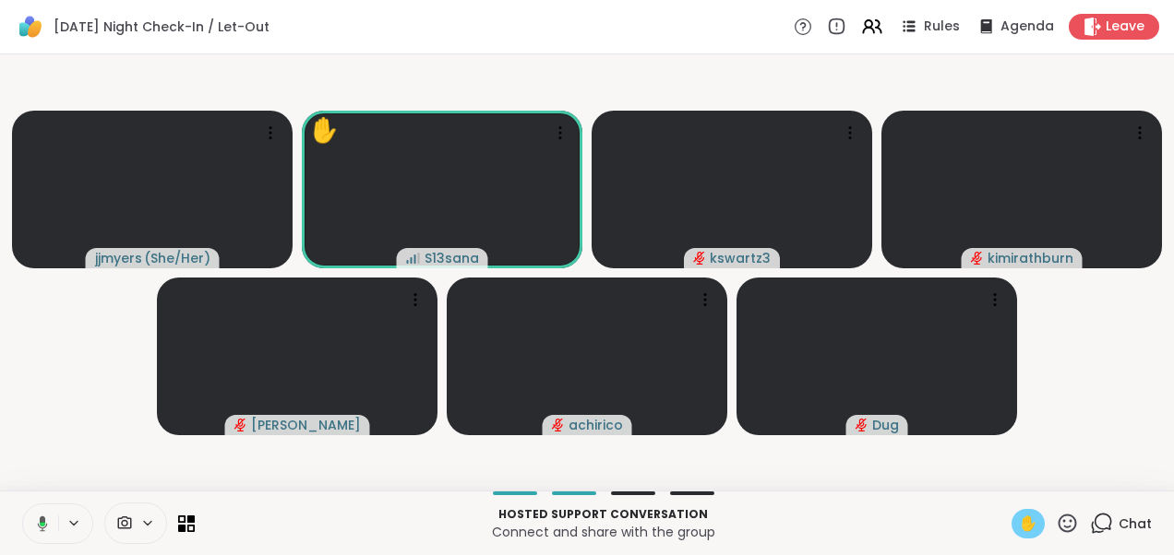
click at [1022, 520] on span "✋" at bounding box center [1028, 524] width 18 height 22
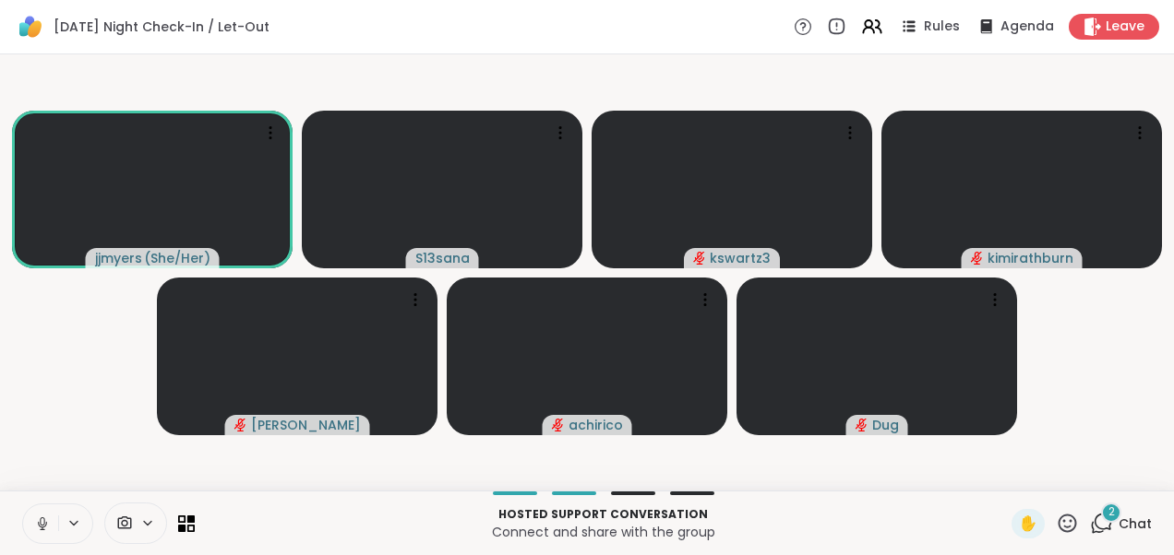
click at [41, 524] on icon at bounding box center [42, 522] width 5 height 8
click at [1090, 522] on icon at bounding box center [1101, 523] width 23 height 23
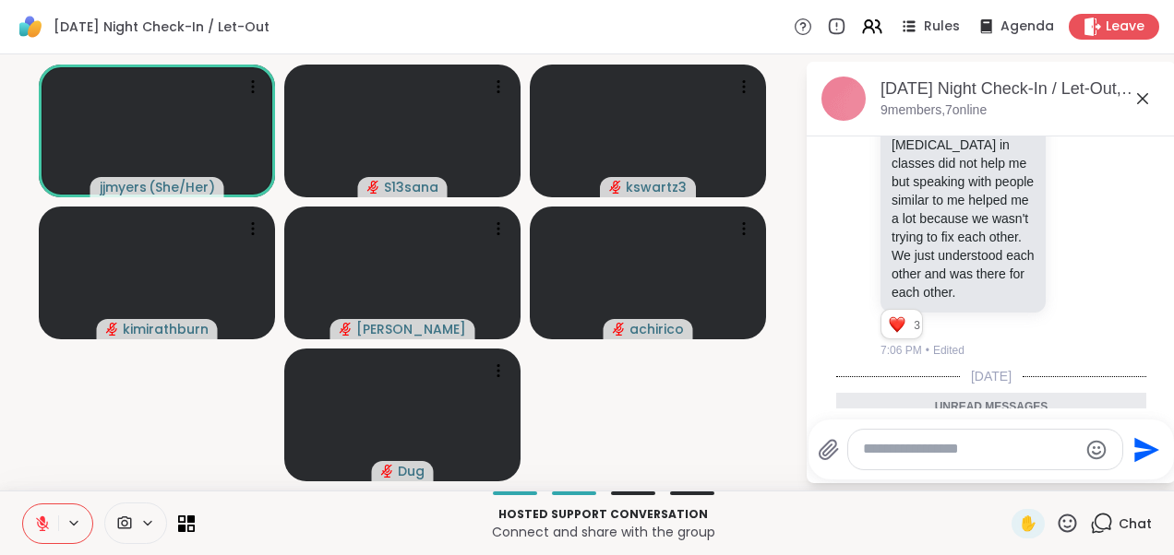
scroll to position [2368, 0]
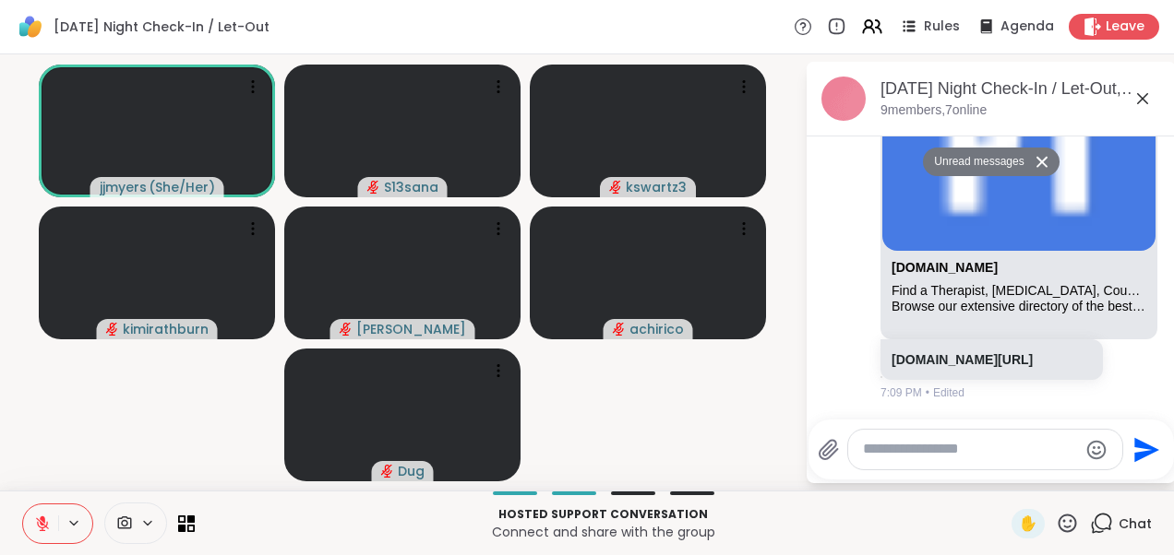
click at [1148, 95] on icon at bounding box center [1142, 99] width 22 height 22
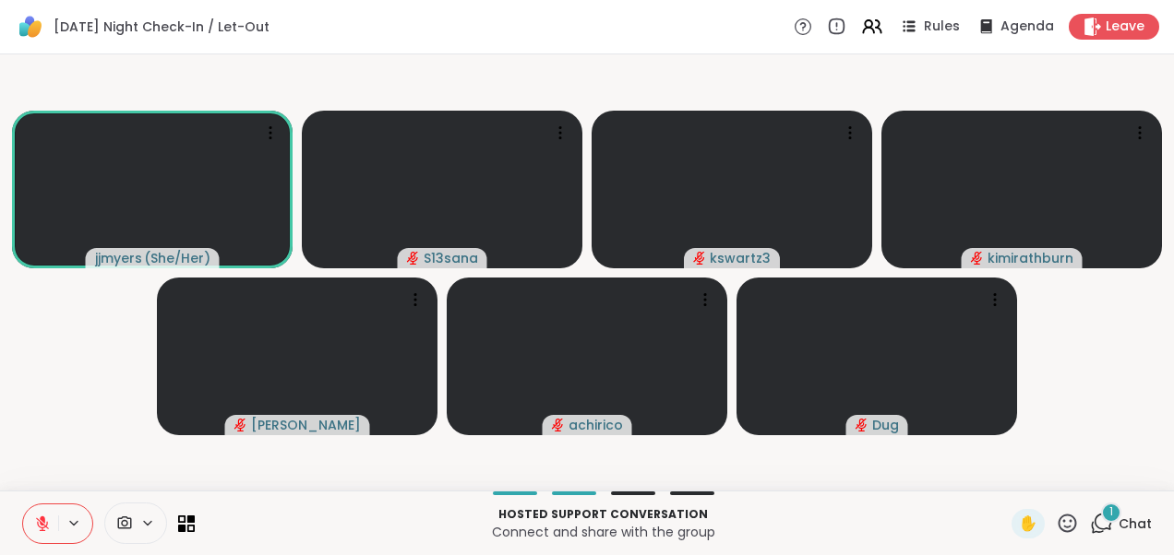
click at [1118, 528] on span "Chat" at bounding box center [1134, 524] width 33 height 18
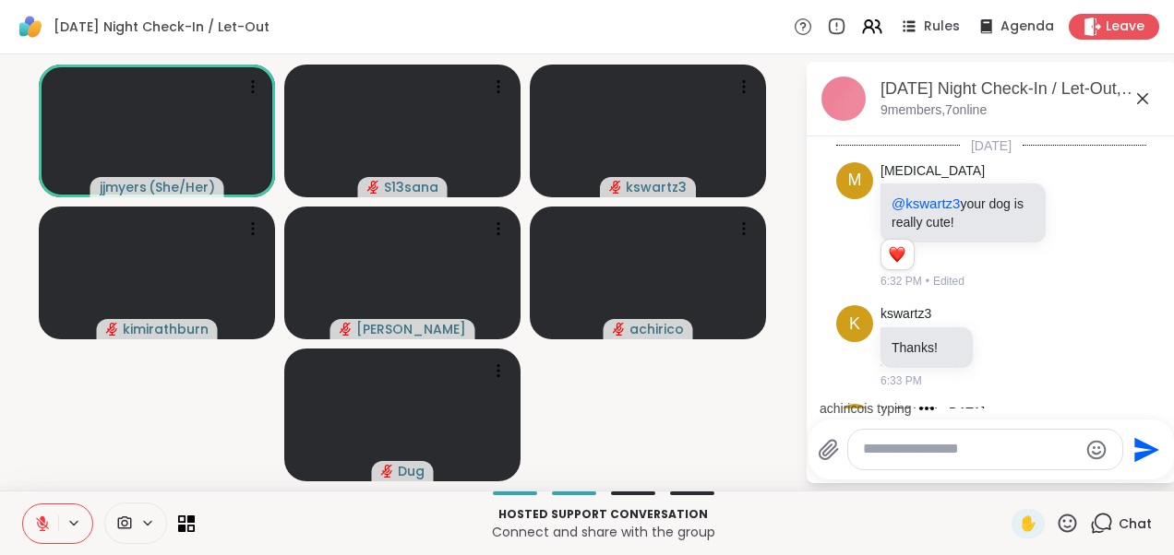
scroll to position [2484, 0]
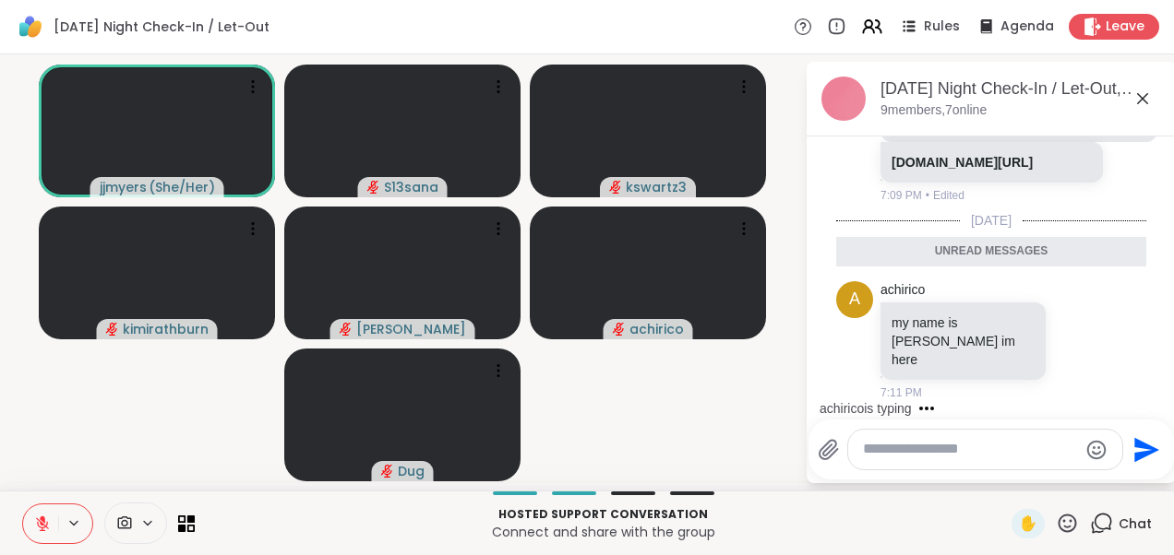
click at [1140, 102] on icon at bounding box center [1142, 99] width 22 height 22
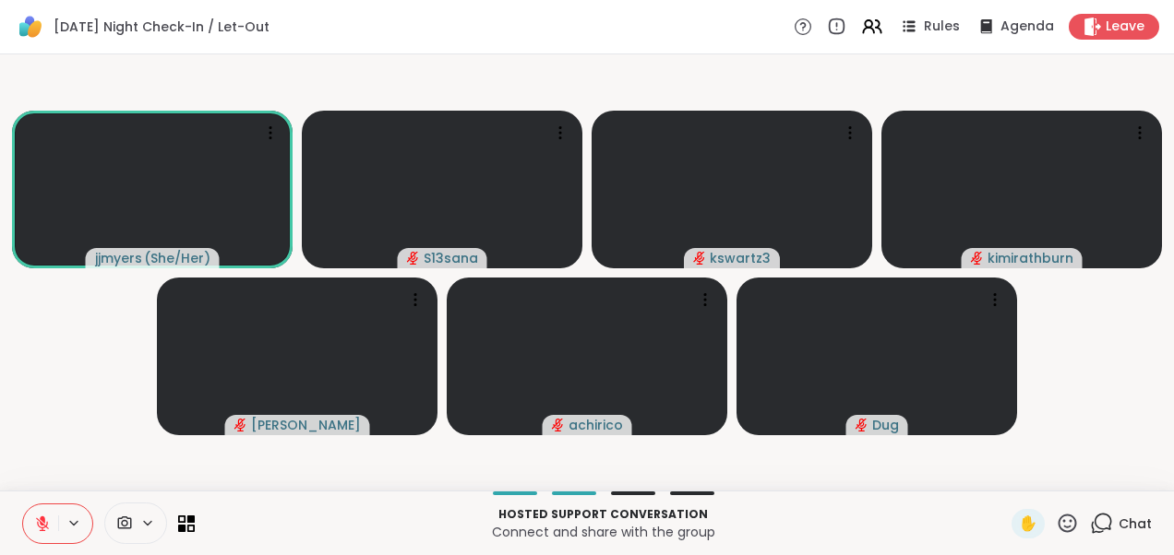
click at [1077, 345] on video-player-container "jjmyers ( She/Her ) S13sana kswartz3 kimirathburn Alan_N achirico Dug" at bounding box center [587, 273] width 1152 height 422
click at [1091, 524] on icon at bounding box center [1101, 523] width 23 height 23
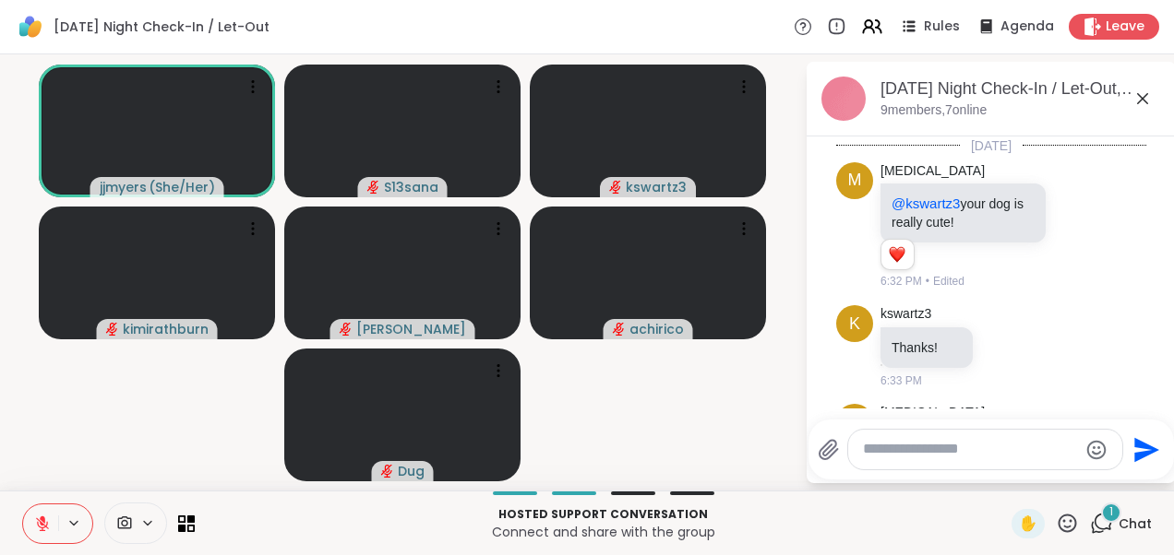
scroll to position [2780, 0]
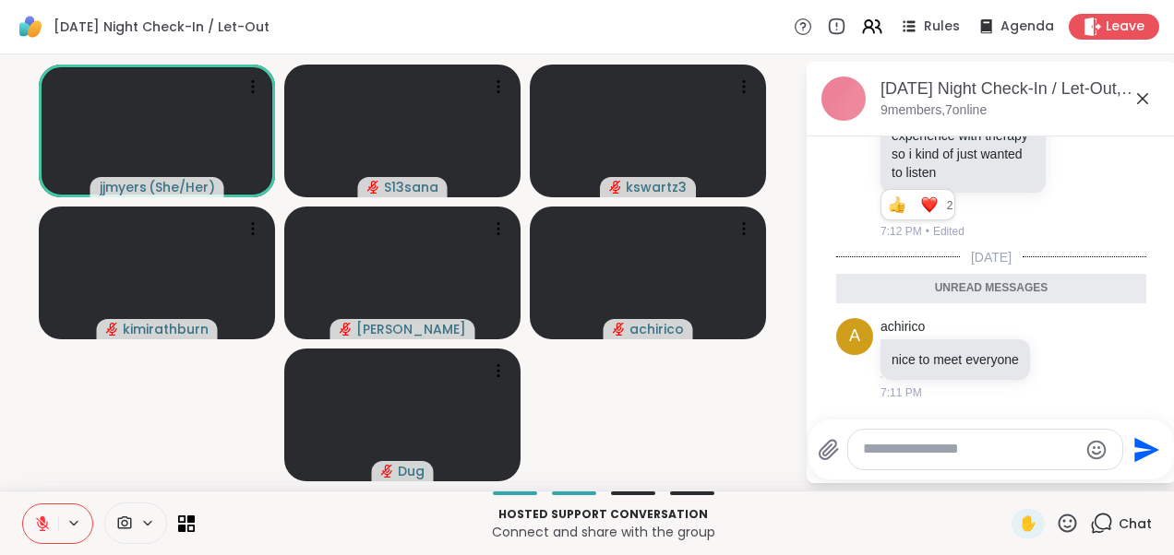
click at [1139, 102] on icon at bounding box center [1142, 98] width 11 height 11
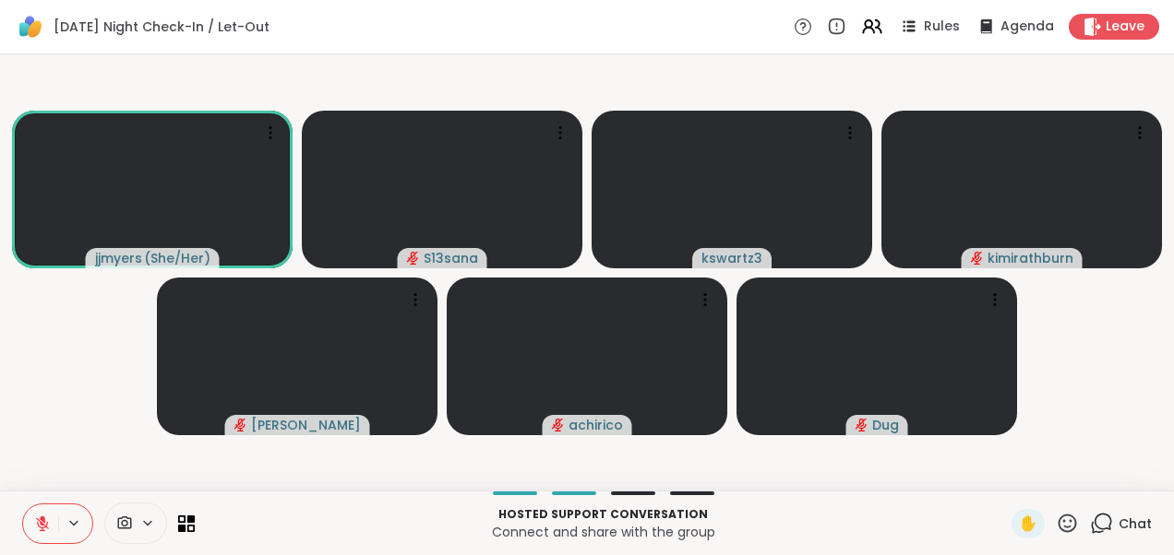
click at [1092, 519] on icon at bounding box center [1101, 523] width 23 height 23
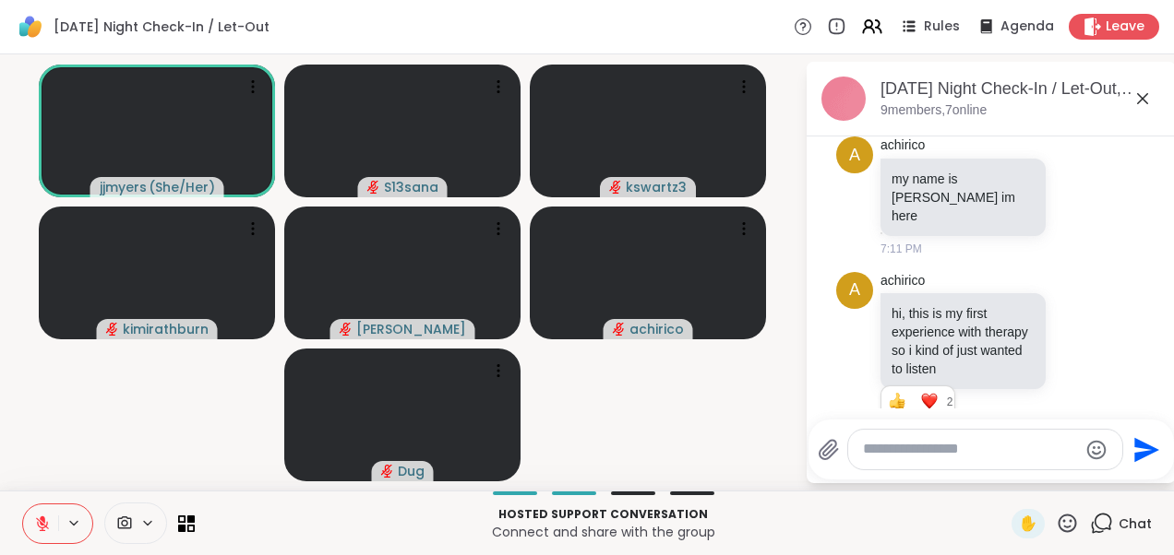
scroll to position [2543, 0]
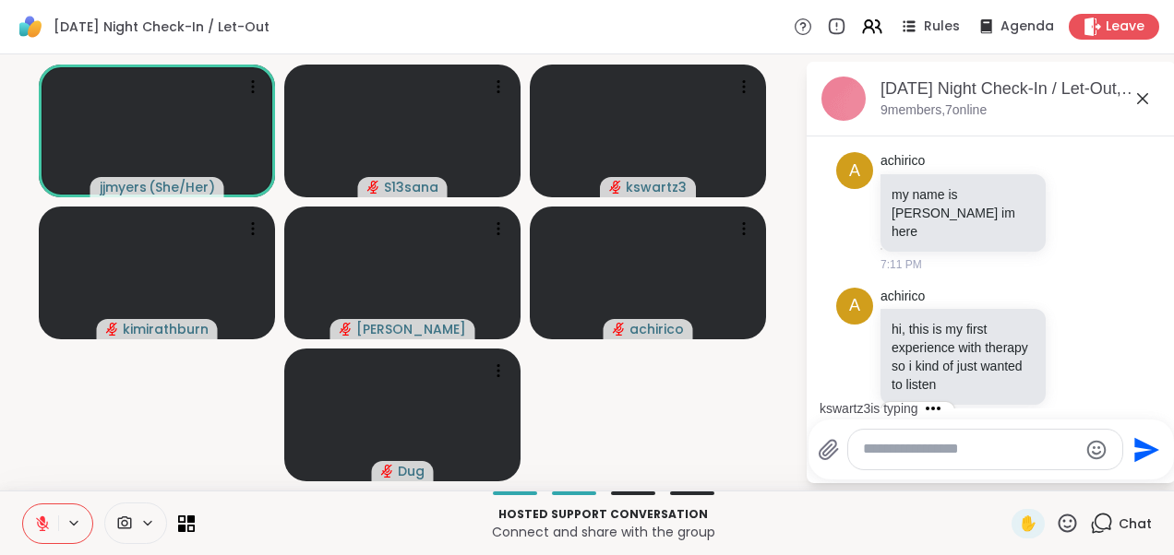
click at [1144, 98] on icon at bounding box center [1142, 99] width 22 height 22
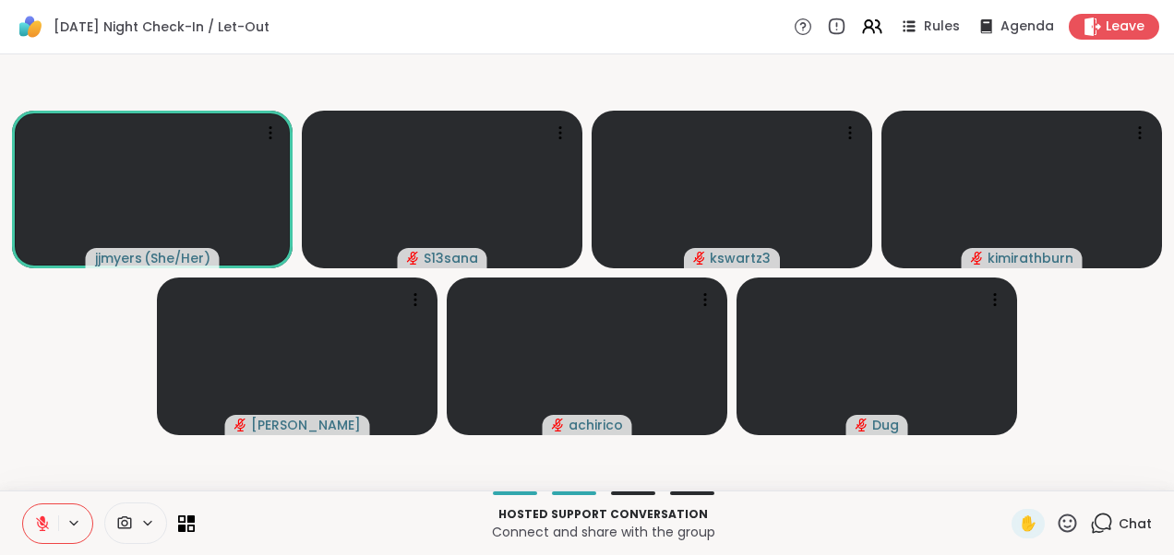
click at [35, 390] on video-player-container "jjmyers ( She/Her ) S13sana kswartz3 kimirathburn Alan_N achirico Dug" at bounding box center [587, 273] width 1152 height 422
click at [1094, 530] on icon at bounding box center [1103, 522] width 18 height 17
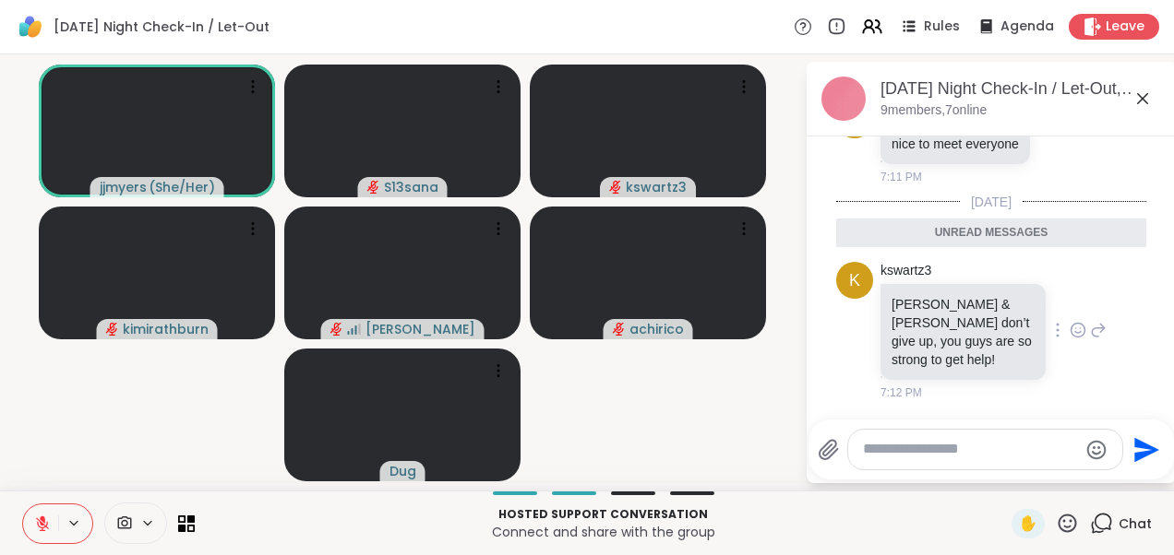
scroll to position [2969, 0]
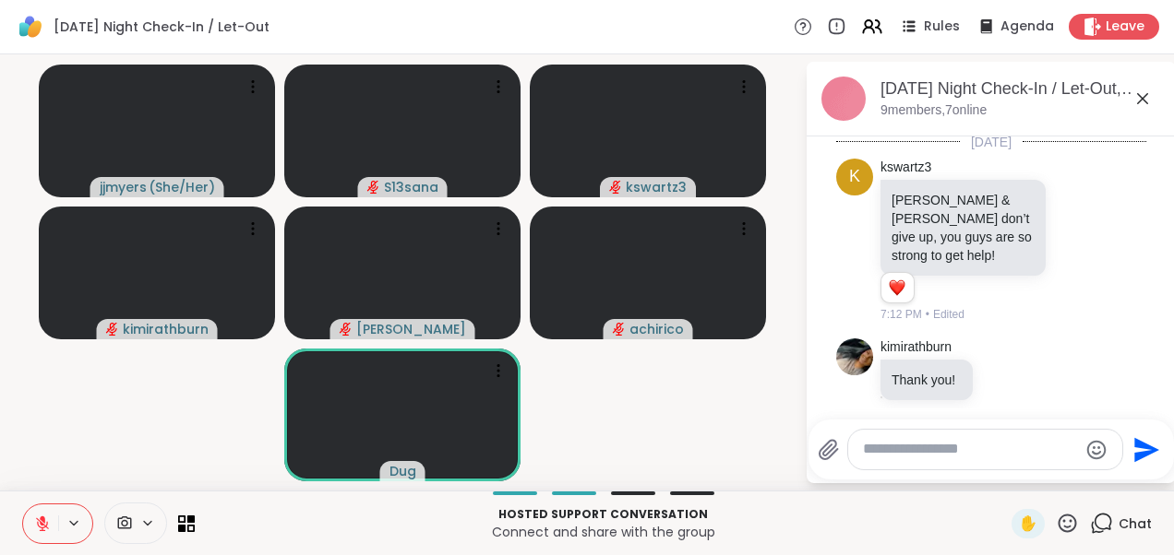
click at [1143, 101] on icon at bounding box center [1142, 99] width 22 height 22
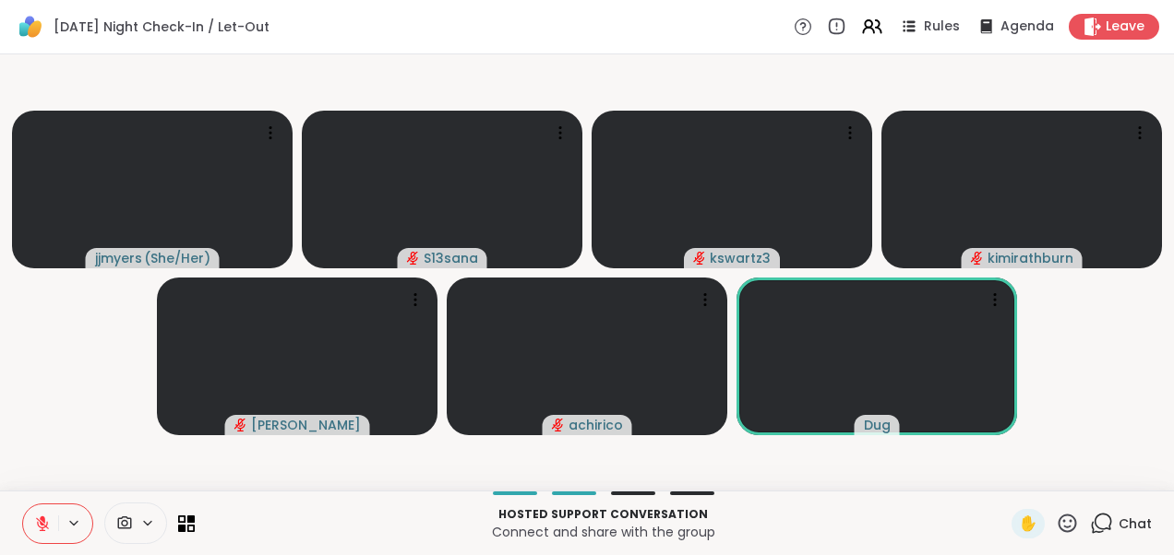
click at [107, 402] on video-player-container "jjmyers ( She/Her ) S13sana kswartz3 kimirathburn Alan_N achirico Dug" at bounding box center [587, 273] width 1152 height 422
click at [1113, 388] on video-player-container "jjmyers ( She/Her ) S13sana kswartz3 kimirathburn Alan_N achirico Dug" at bounding box center [587, 273] width 1152 height 422
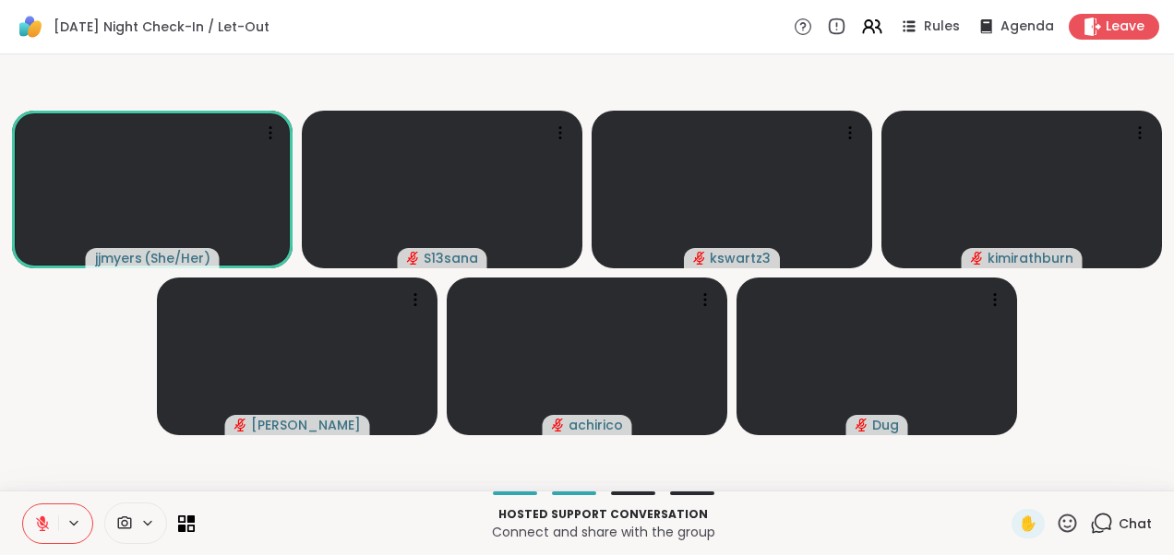
click at [1079, 320] on video-player-container "jjmyers ( She/Her ) S13sana kswartz3 kimirathburn Alan_N achirico Dug" at bounding box center [587, 273] width 1152 height 422
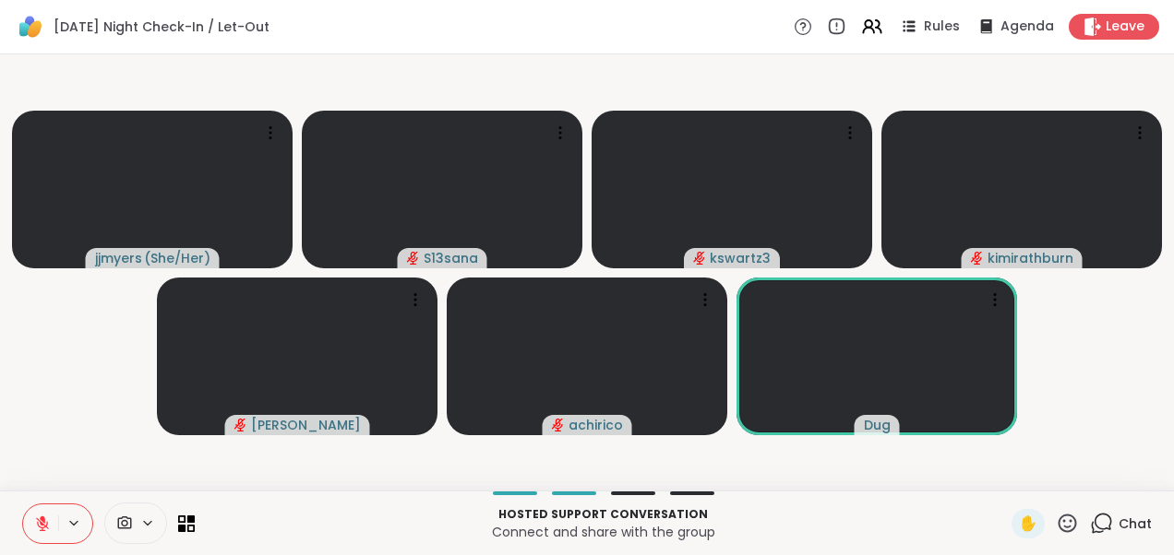
click at [1069, 438] on video-player-container "jjmyers ( She/Her ) S13sana kswartz3 kimirathburn Alan_N achirico Dug" at bounding box center [587, 273] width 1152 height 422
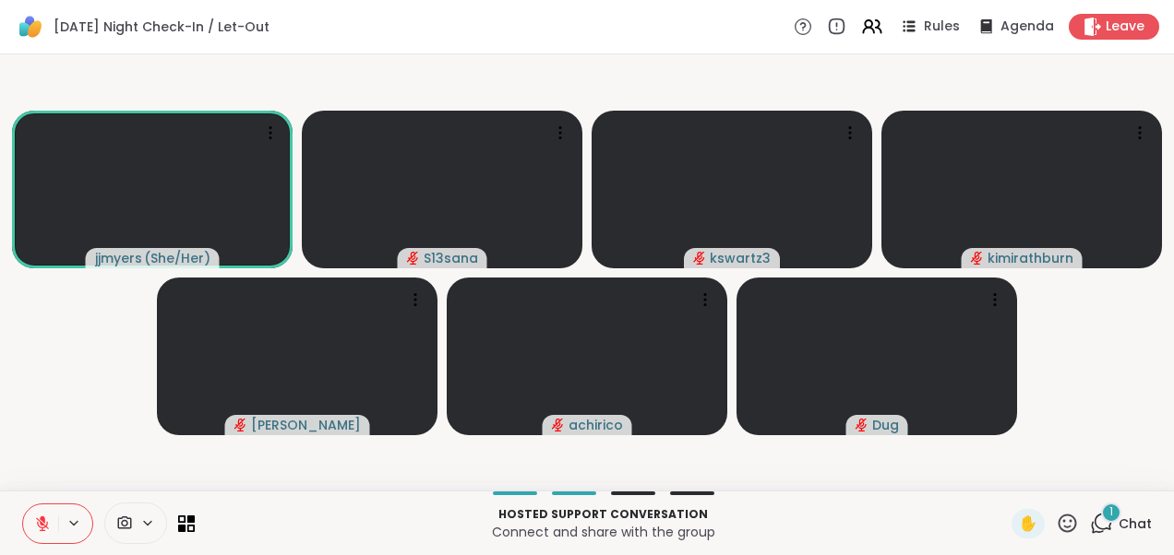
click at [1092, 524] on icon at bounding box center [1101, 523] width 23 height 23
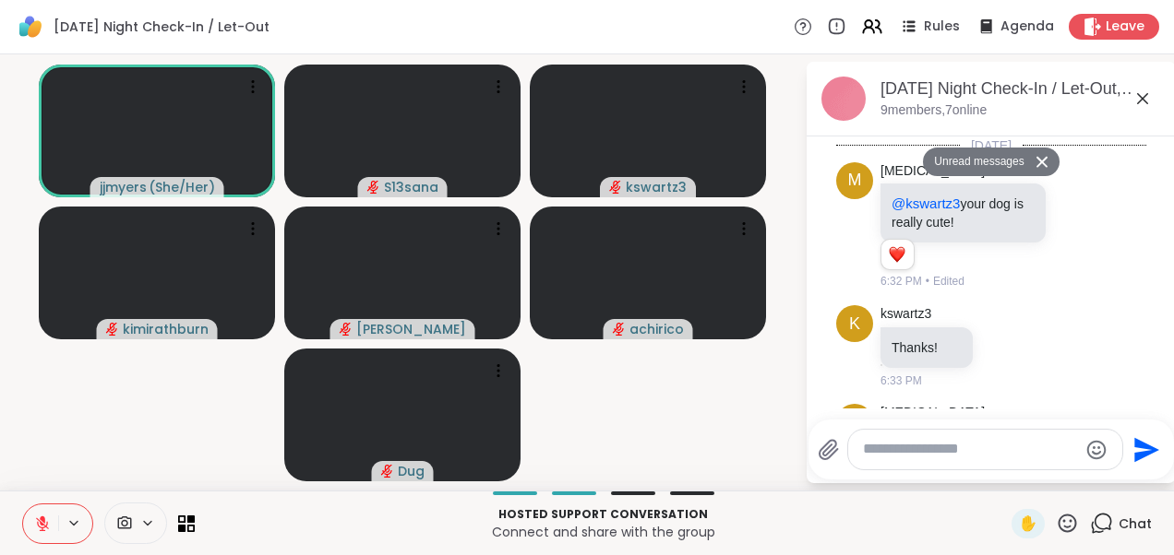
scroll to position [3528, 0]
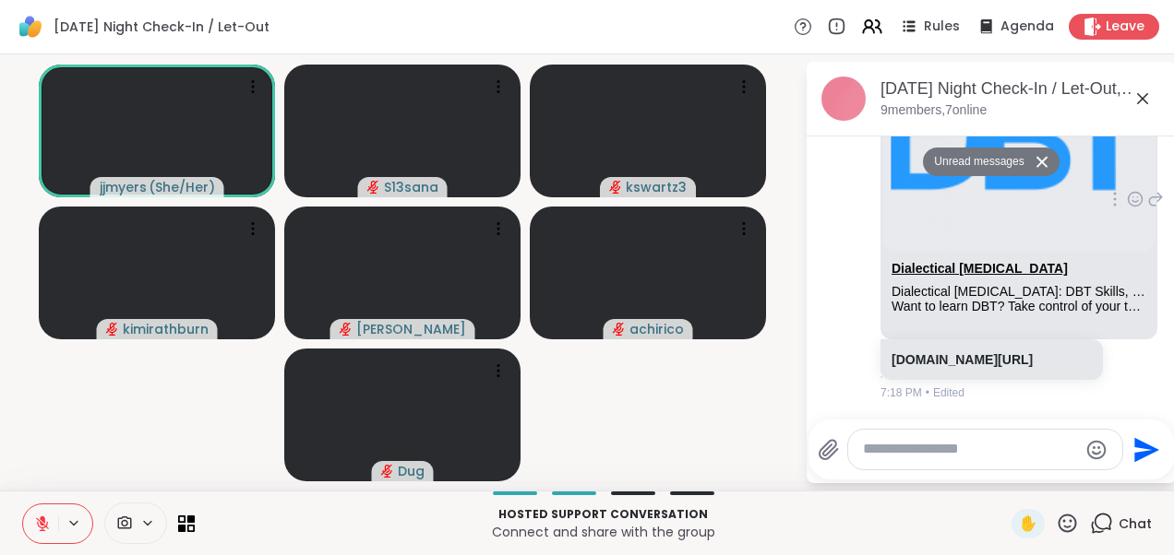
click at [959, 261] on link "Dialectical [MEDICAL_DATA]" at bounding box center [979, 268] width 176 height 15
click at [1142, 94] on icon at bounding box center [1142, 99] width 22 height 22
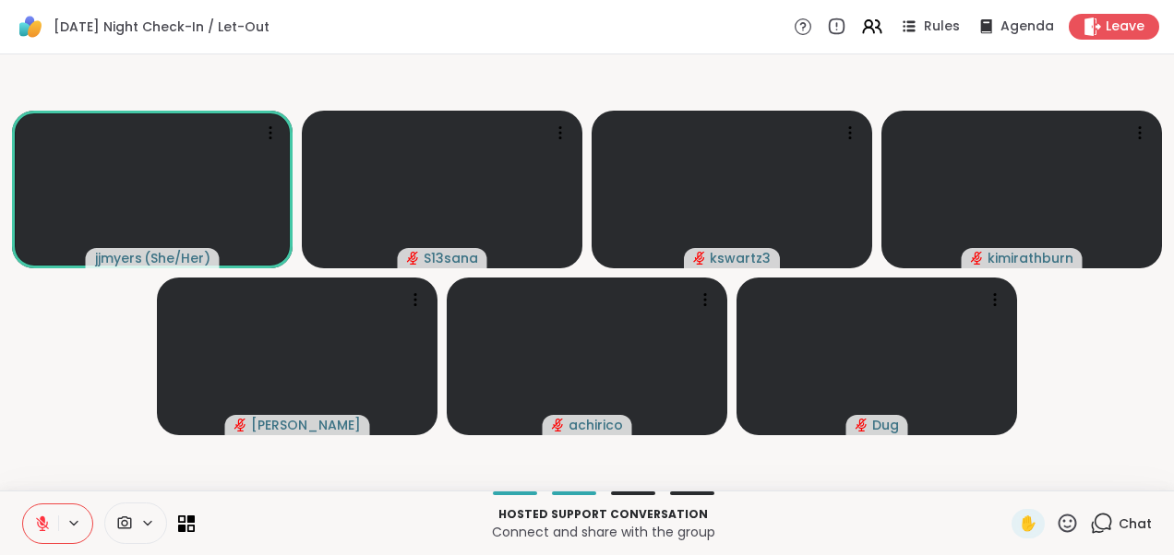
click at [50, 359] on video-player-container "jjmyers ( She/Her ) S13sana kswartz3 kimirathburn Alan_N achirico Dug" at bounding box center [587, 273] width 1152 height 422
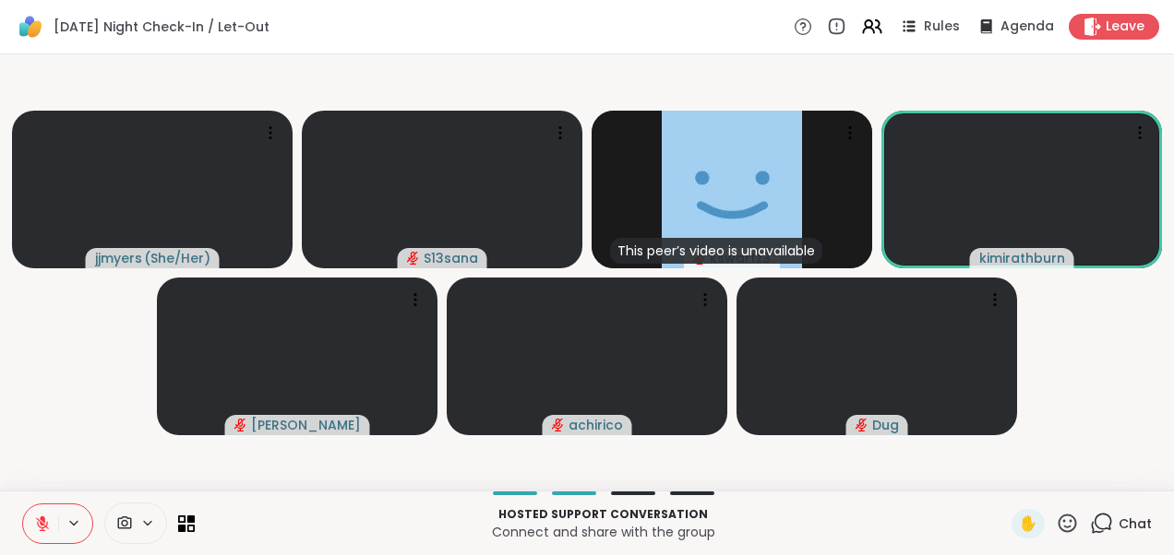
click at [1079, 376] on video-player-container "jjmyers ( She/Her ) S13sana This peer’s video is unavailable kswartz3 kimirathb…" at bounding box center [587, 273] width 1152 height 422
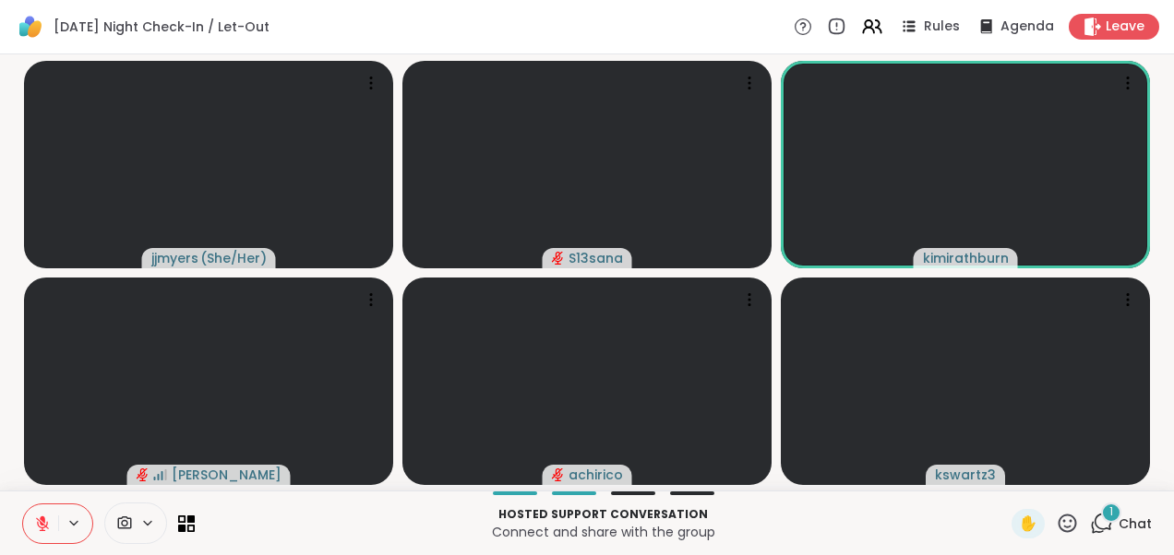
click at [1118, 515] on span "Chat" at bounding box center [1134, 524] width 33 height 18
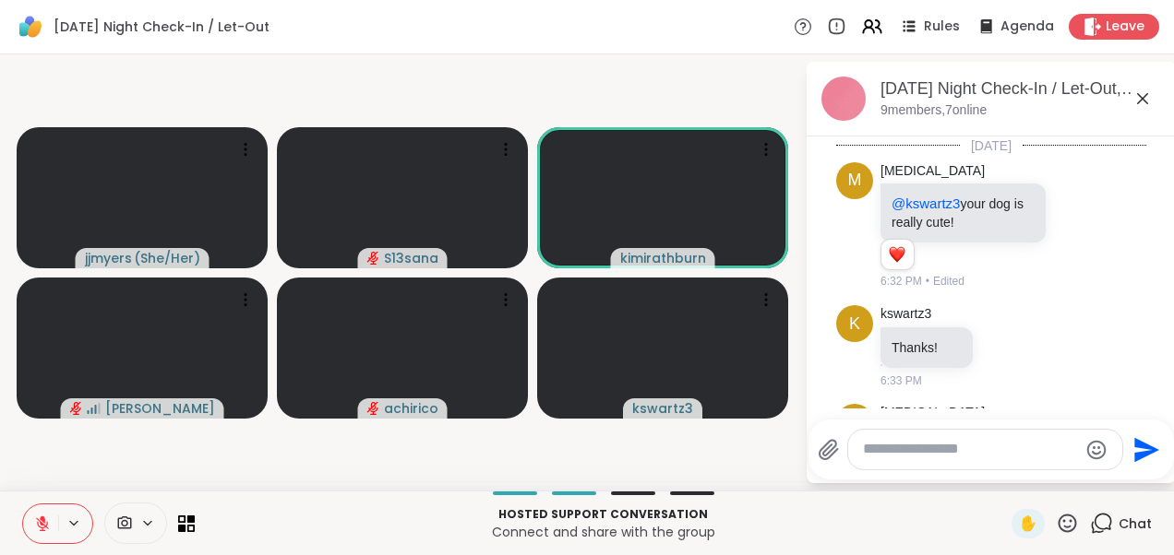
scroll to position [3689, 0]
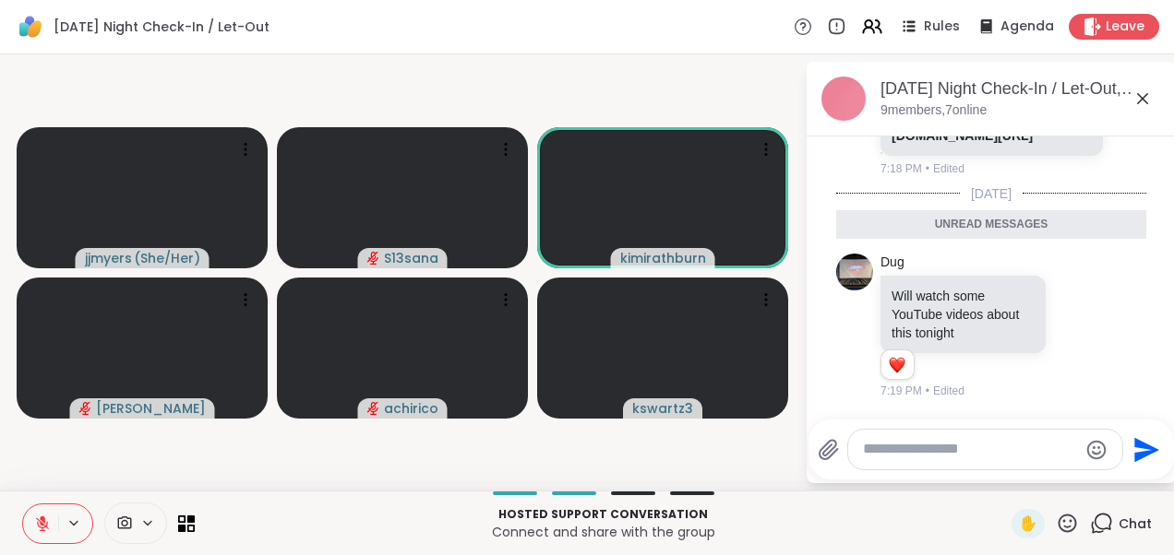
click at [1144, 89] on icon at bounding box center [1142, 99] width 22 height 22
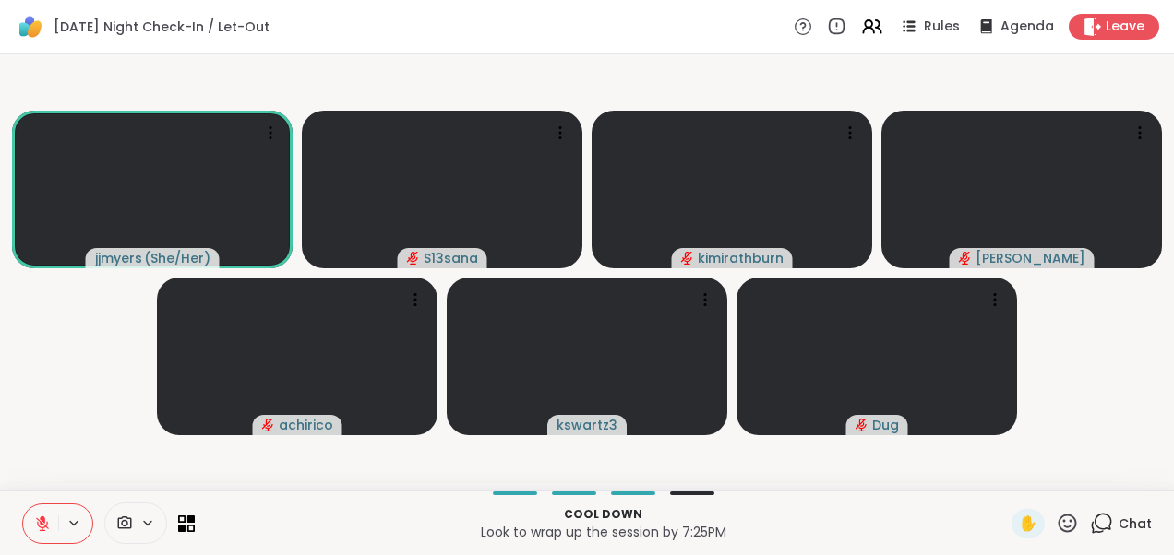
click at [41, 517] on icon at bounding box center [43, 519] width 6 height 7
click at [41, 524] on icon at bounding box center [42, 524] width 17 height 17
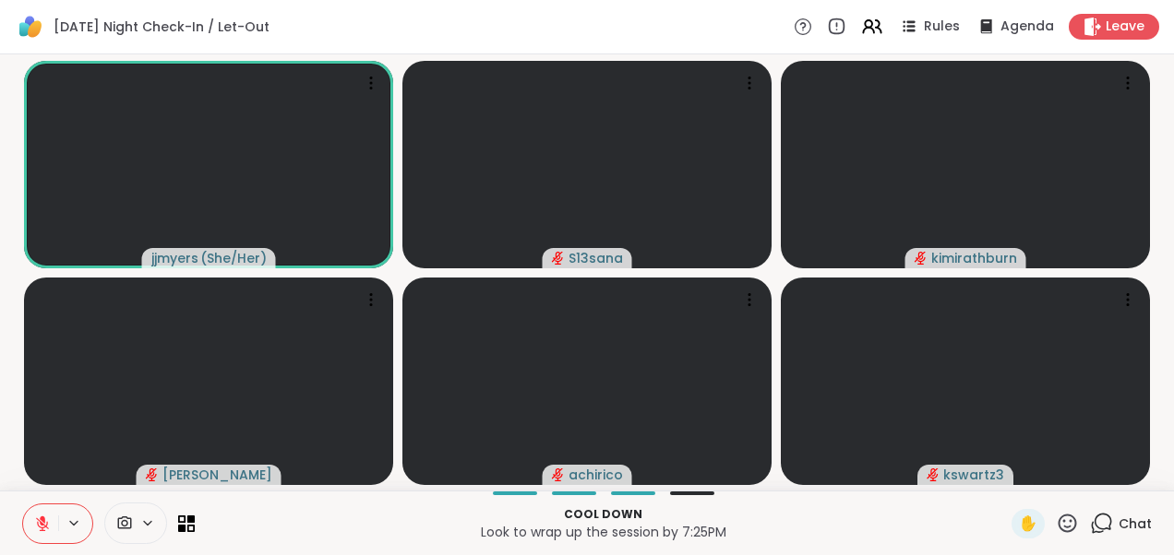
click at [42, 520] on icon at bounding box center [43, 519] width 6 height 7
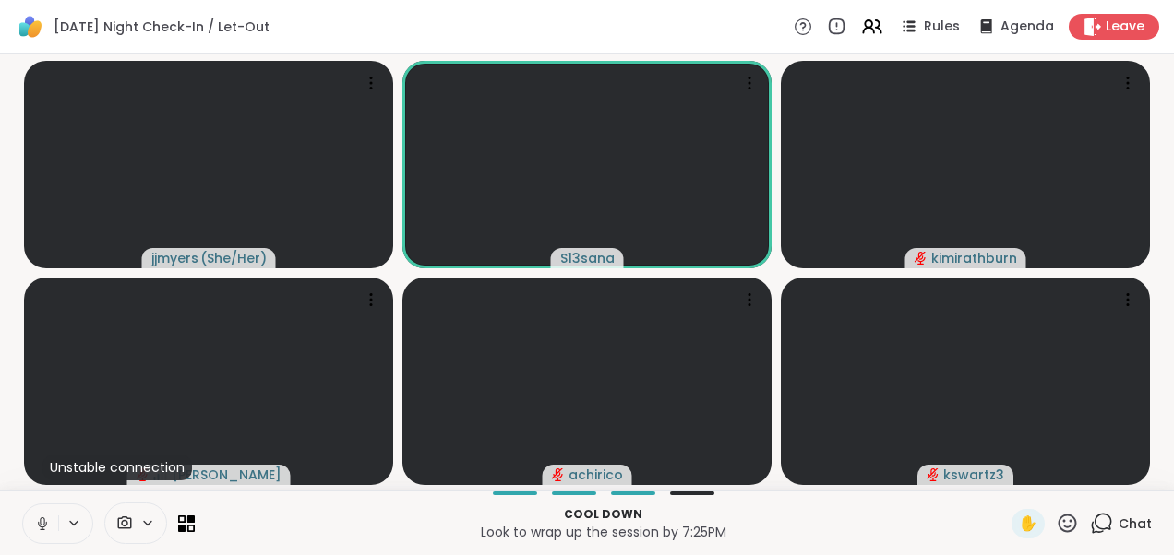
click at [42, 520] on icon at bounding box center [42, 524] width 17 height 17
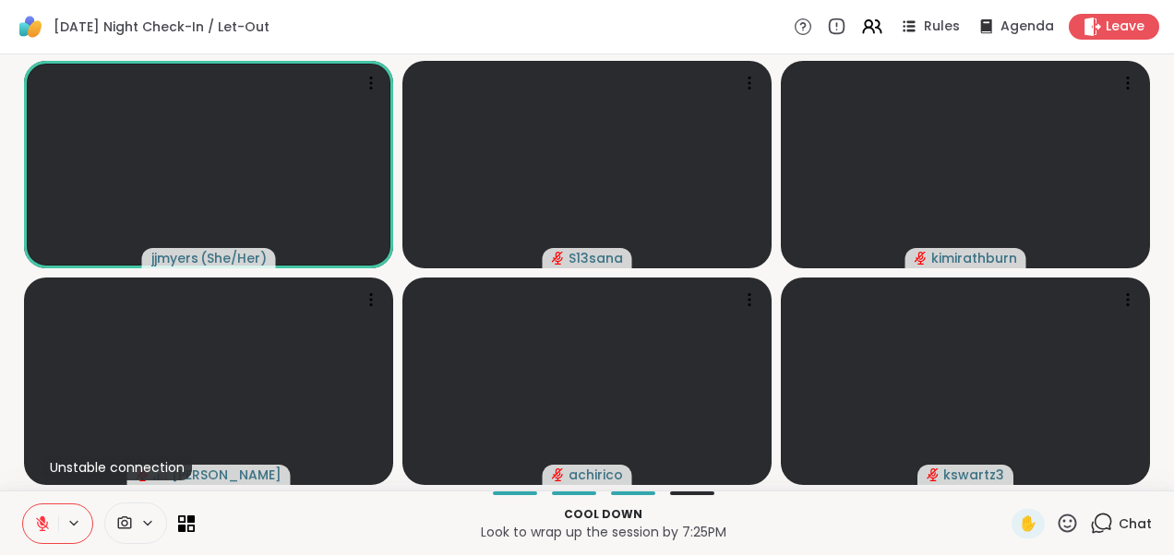
click at [0, 519] on html "[DATE] Night Check-In / Let-Out Rules Agenda Leave jjmyers ( She/Her ) S13sana …" at bounding box center [587, 277] width 1174 height 555
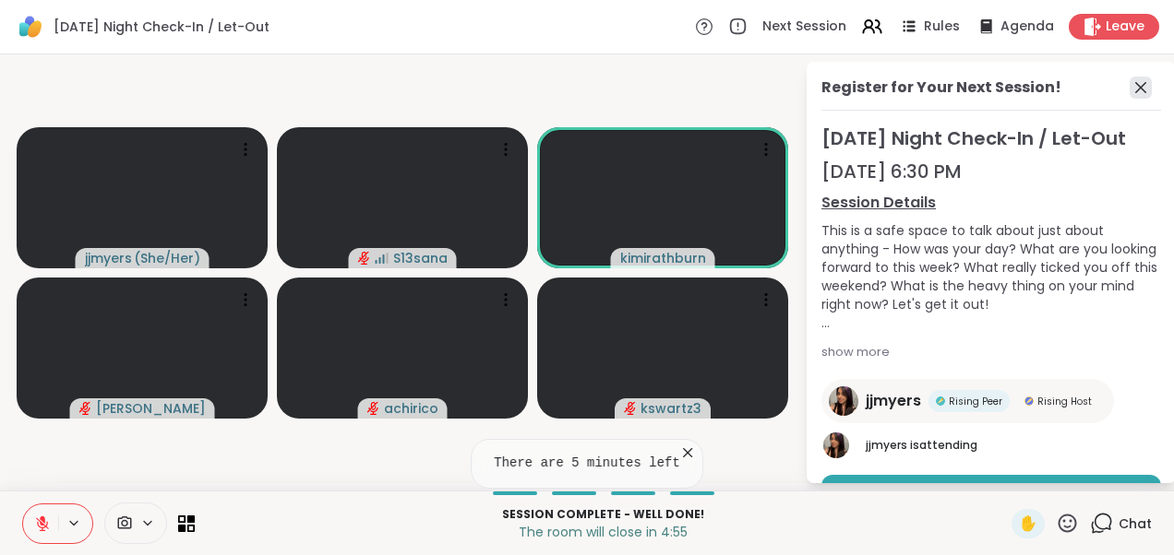
click at [1129, 83] on icon at bounding box center [1140, 88] width 22 height 22
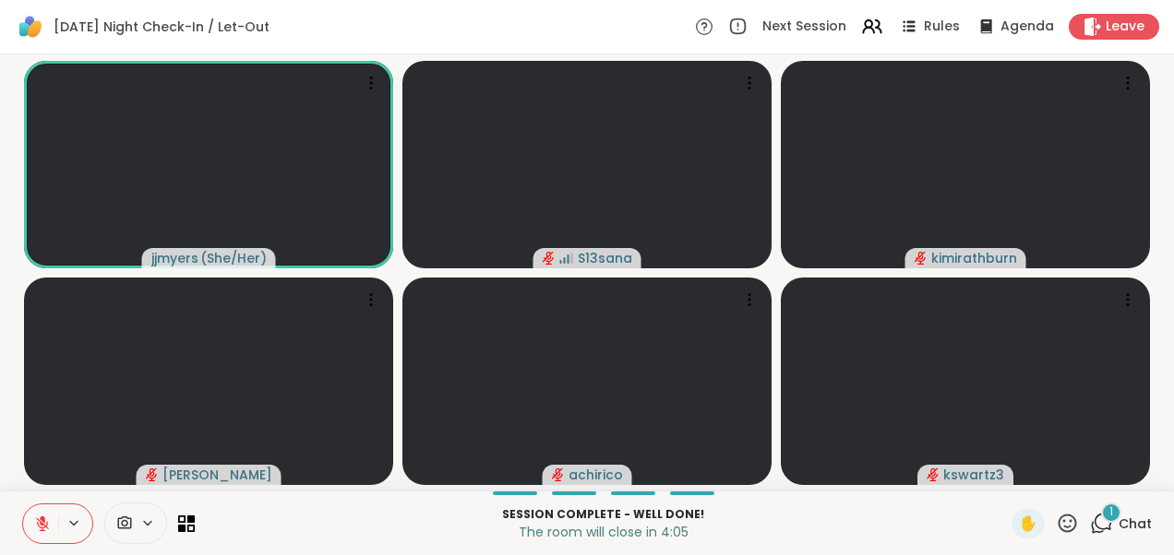
click at [1090, 522] on icon at bounding box center [1101, 523] width 23 height 23
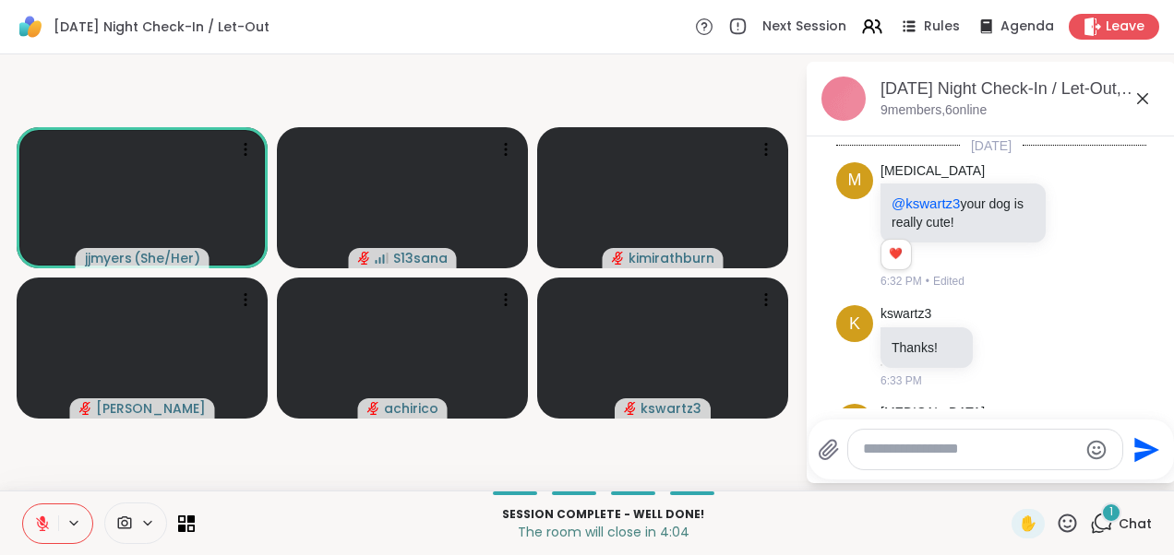
scroll to position [3805, 0]
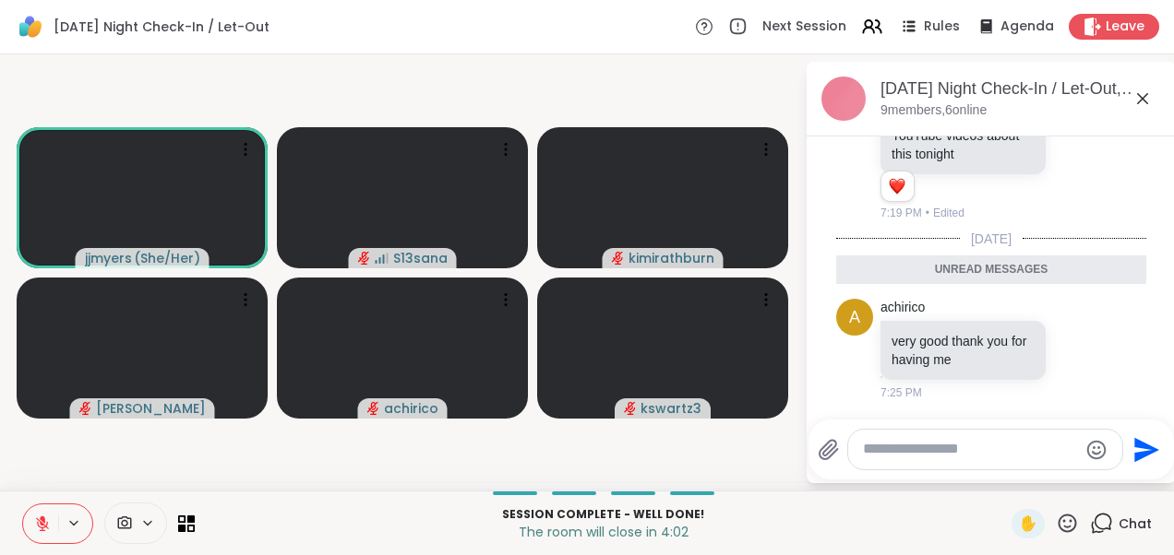
click at [1146, 91] on icon at bounding box center [1142, 99] width 22 height 22
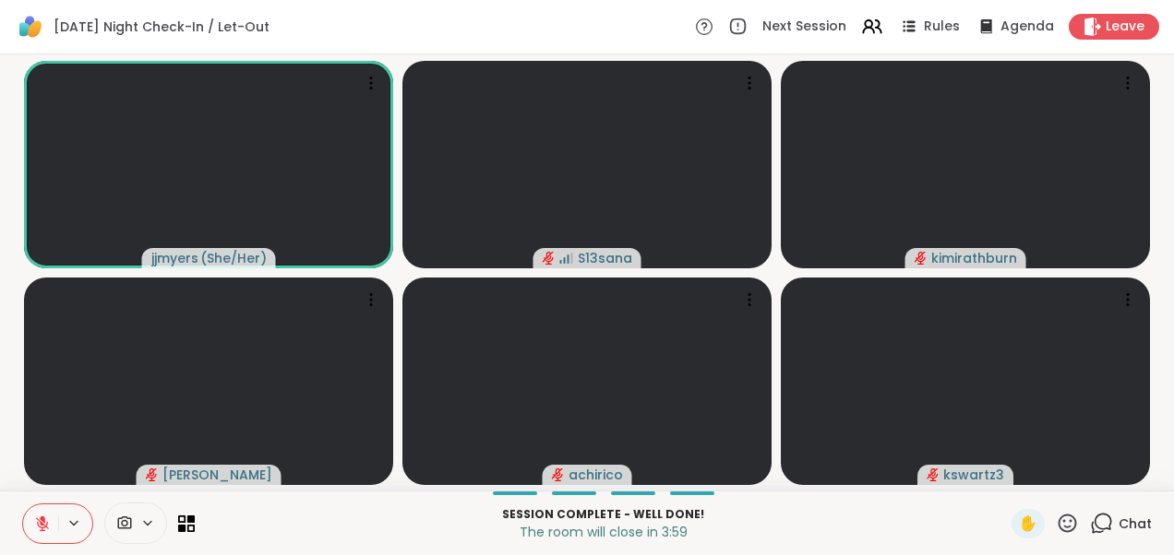
click at [6, 269] on div "jjmyers ( She/Her ) S13sana kimirathburn Alan_N achirico kswartz3" at bounding box center [587, 272] width 1174 height 436
click at [1083, 23] on icon at bounding box center [1092, 26] width 18 height 19
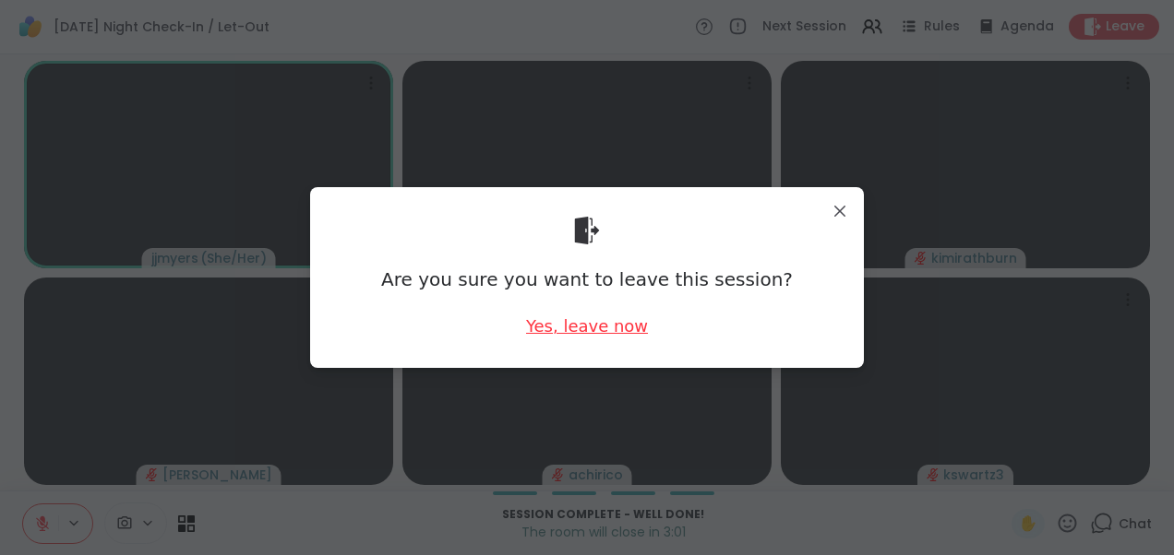
click at [608, 330] on div "Yes, leave now" at bounding box center [587, 326] width 122 height 23
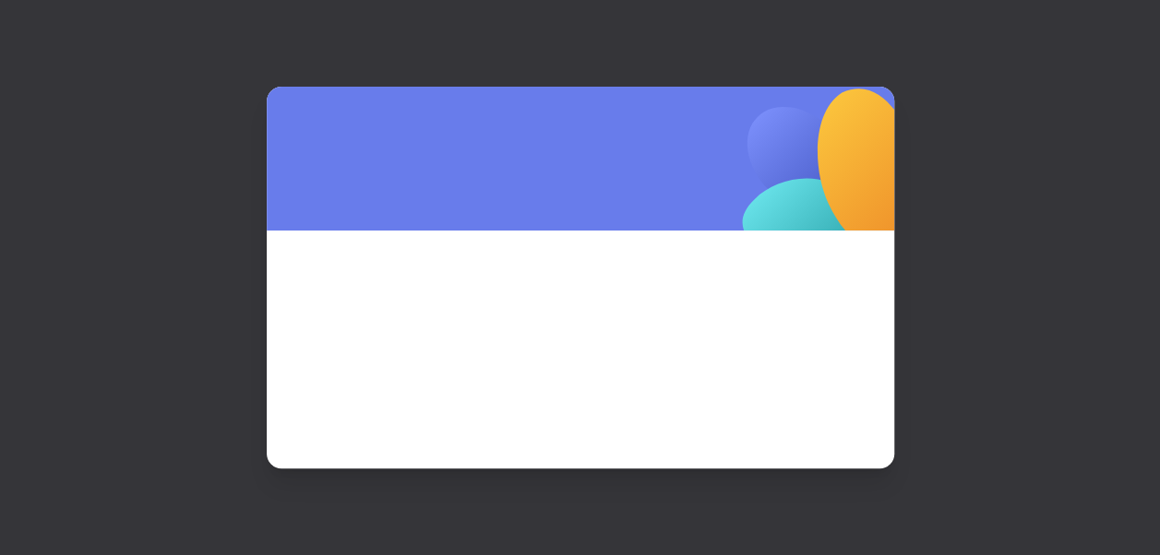
click at [608, 330] on span at bounding box center [580, 325] width 539 height 100
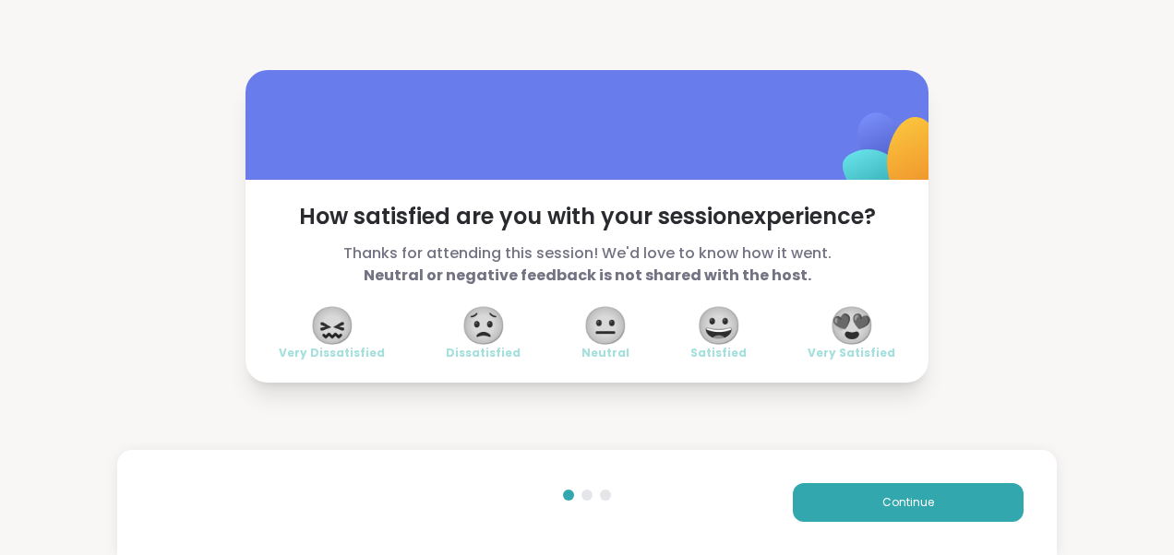
click at [846, 321] on span "😍" at bounding box center [852, 325] width 46 height 33
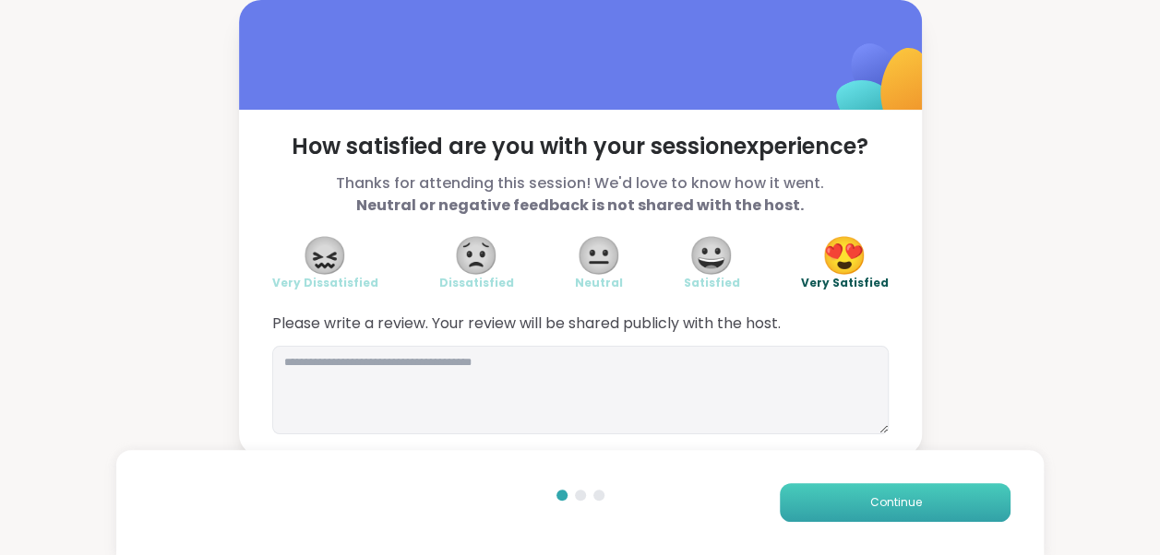
click at [874, 500] on span "Continue" at bounding box center [895, 503] width 52 height 17
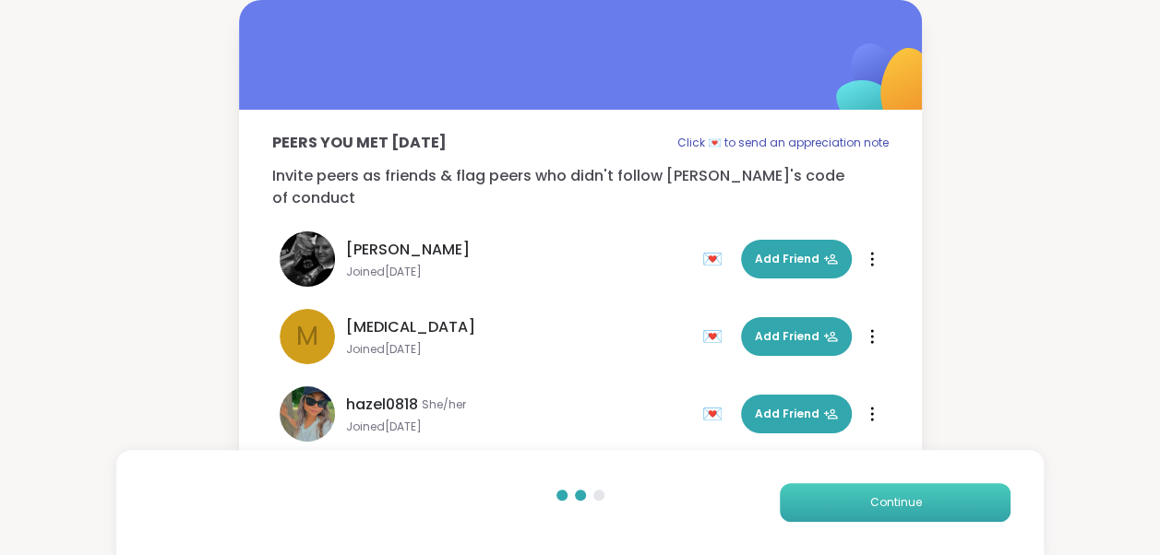
click at [874, 500] on span "Continue" at bounding box center [895, 503] width 52 height 17
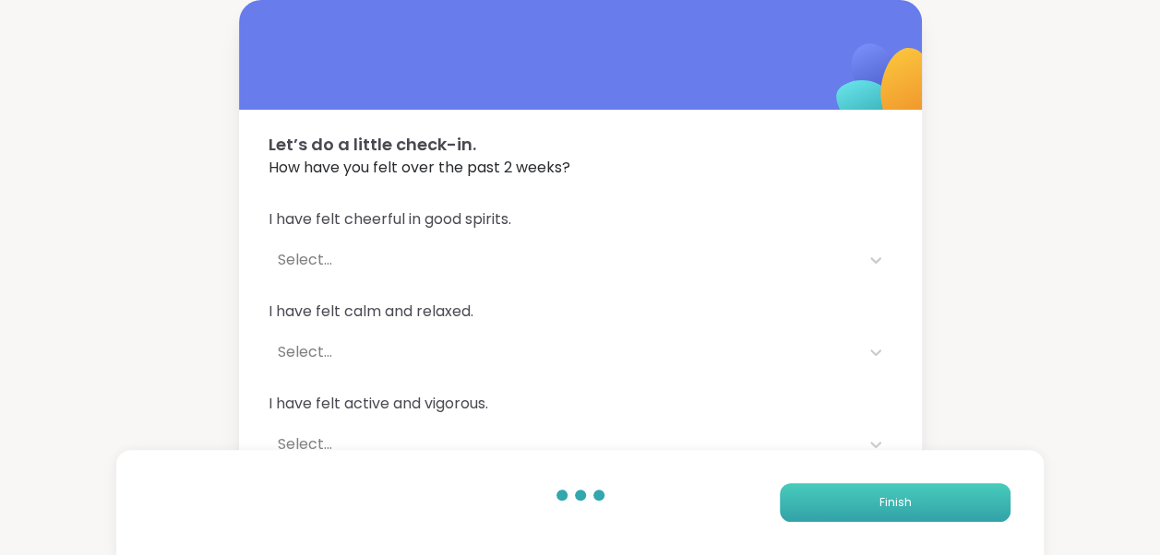
click at [874, 500] on button "Finish" at bounding box center [895, 503] width 231 height 39
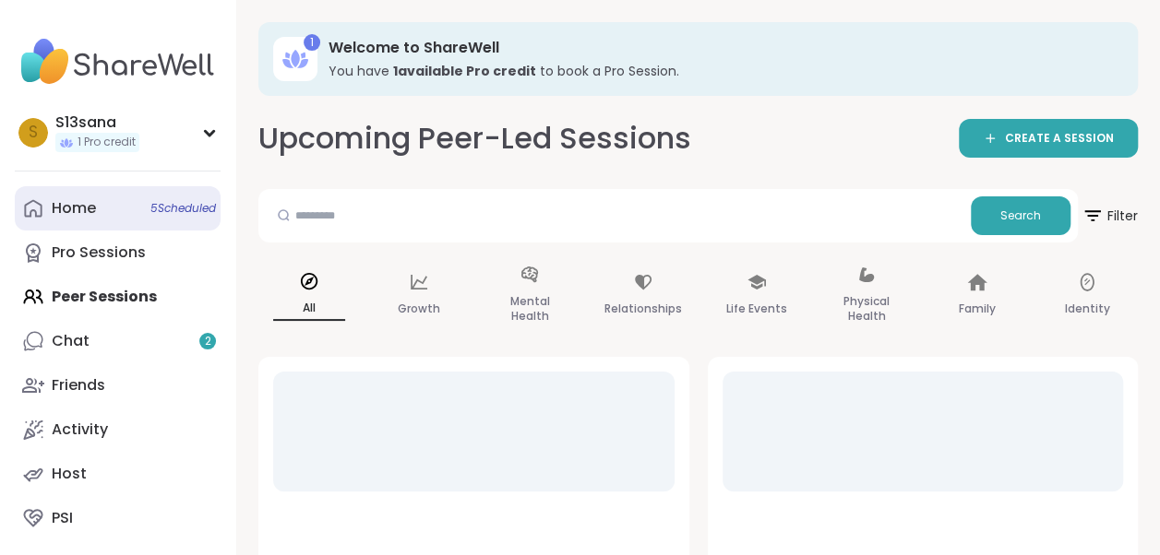
click at [203, 214] on span "5 Scheduled" at bounding box center [183, 208] width 66 height 15
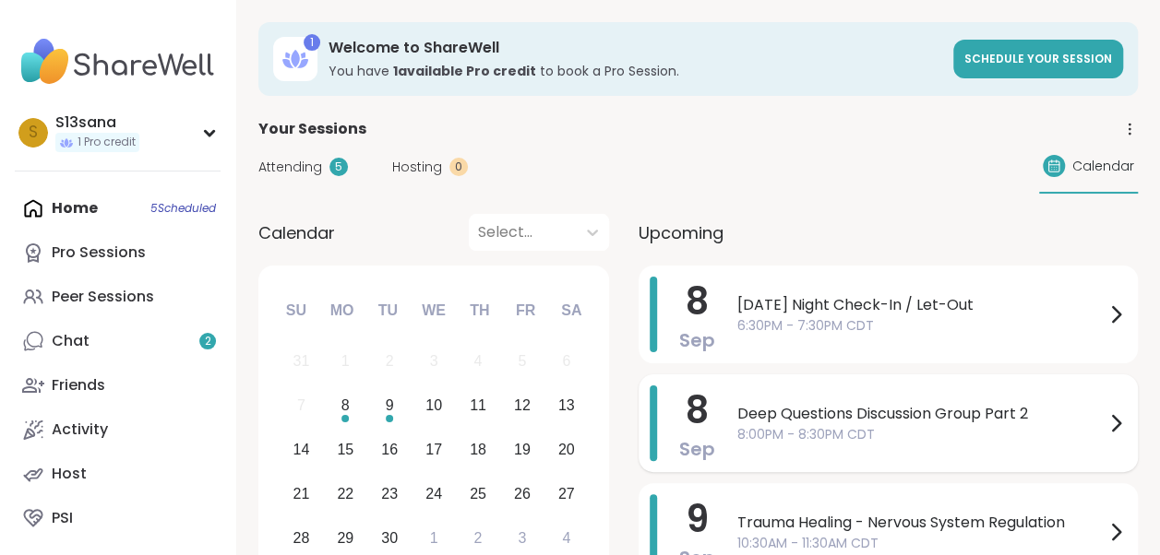
click at [785, 416] on span "Deep Questions Discussion Group Part 2" at bounding box center [920, 414] width 367 height 22
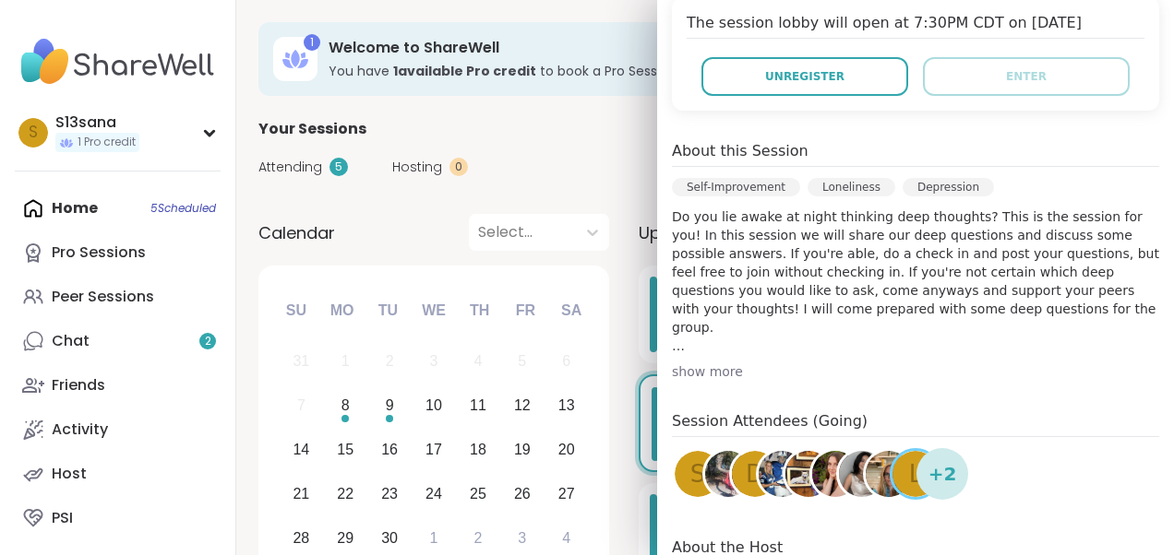
scroll to position [424, 0]
click at [701, 365] on div "show more" at bounding box center [915, 373] width 487 height 18
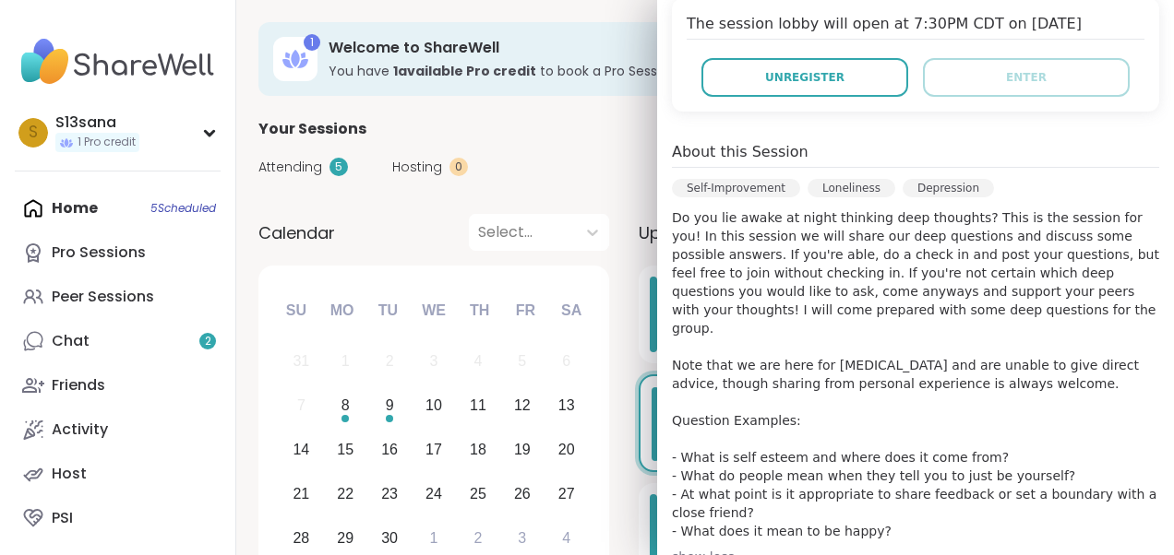
drag, startPoint x: 701, startPoint y: 365, endPoint x: 973, endPoint y: 286, distance: 282.6
drag, startPoint x: 973, startPoint y: 286, endPoint x: 1111, endPoint y: 304, distance: 139.6
click at [1111, 304] on p "Do you lie awake at night thinking deep thoughts? This is the session for you! …" at bounding box center [915, 375] width 487 height 332
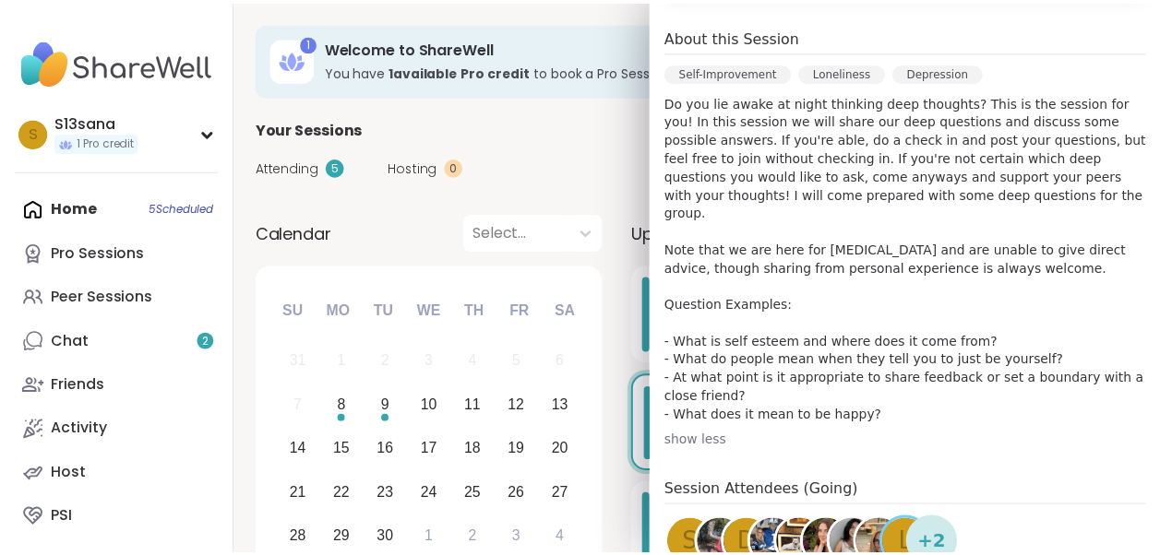
scroll to position [559, 0]
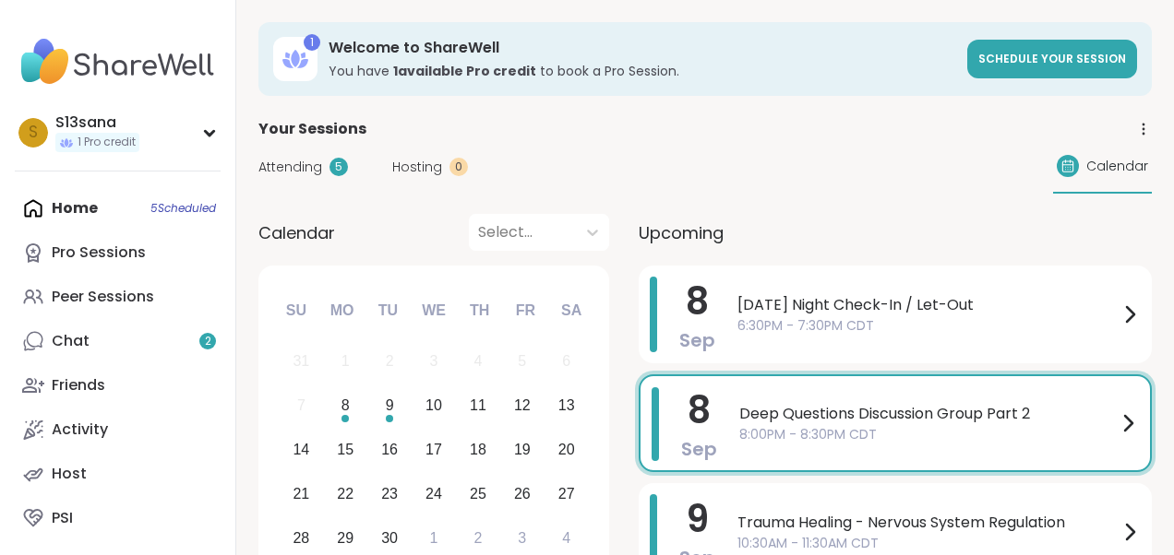
click at [550, 134] on div "Your Sessions" at bounding box center [704, 129] width 893 height 22
